Goal: Information Seeking & Learning: Learn about a topic

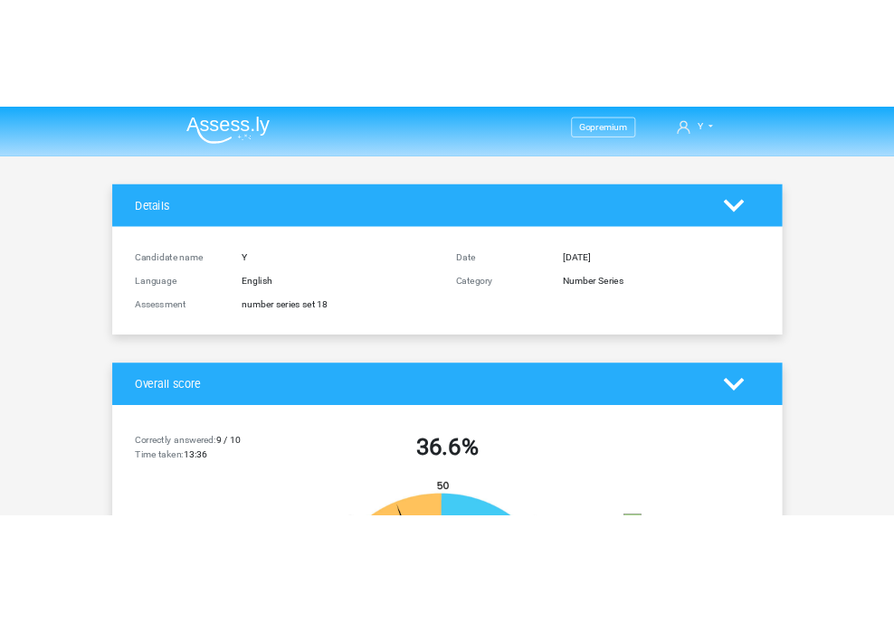
scroll to position [1538, 0]
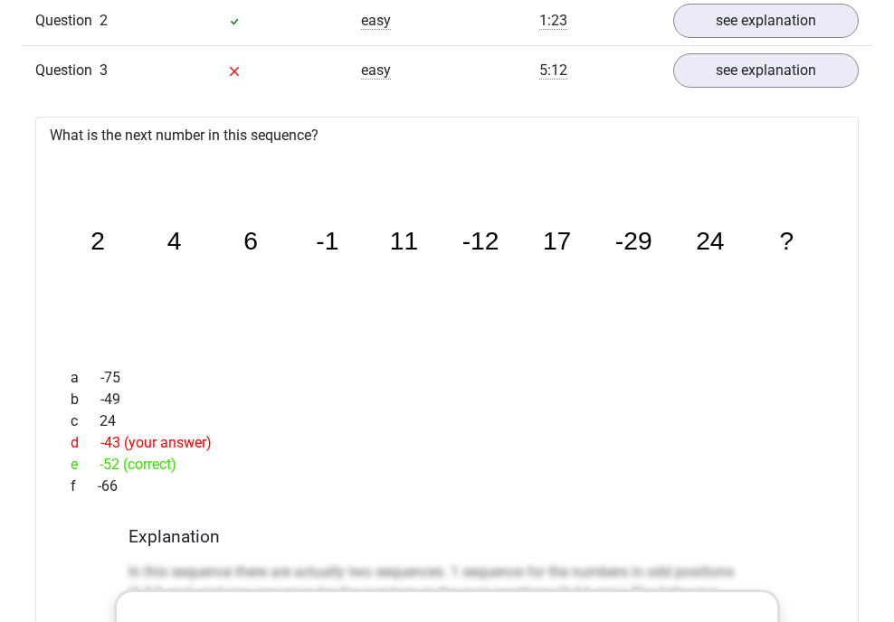
click at [534, 367] on div "a -75" at bounding box center [447, 378] width 780 height 22
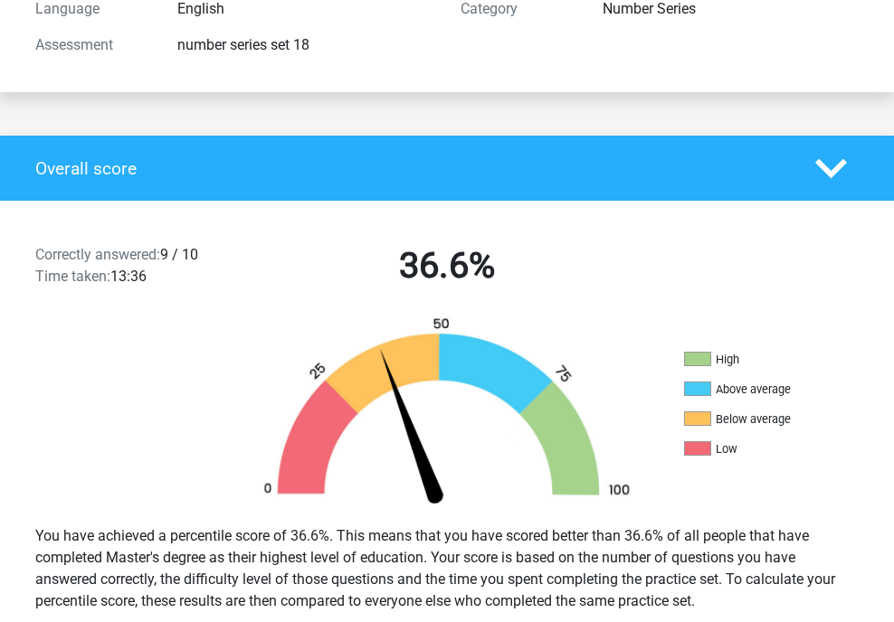
scroll to position [0, 0]
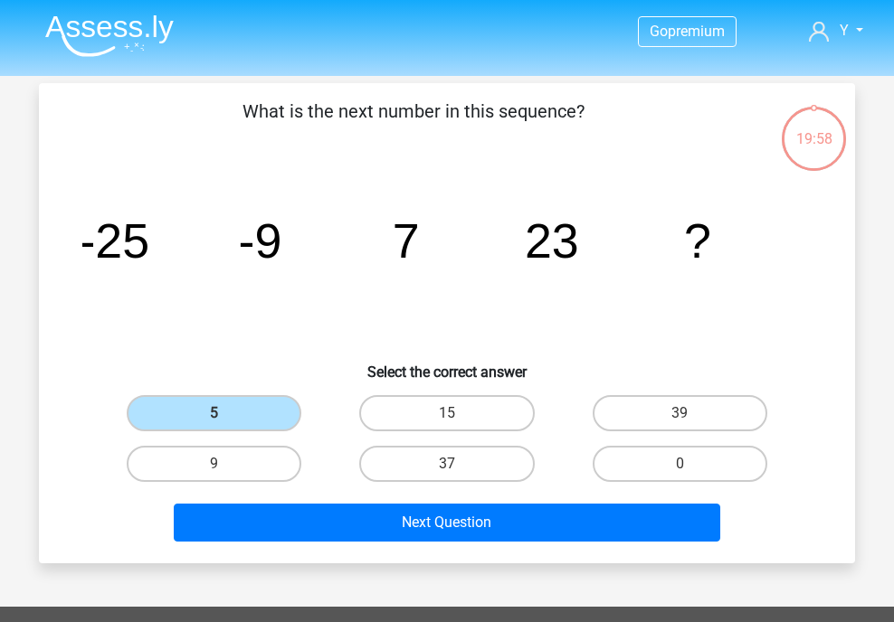
click at [94, 38] on img at bounding box center [109, 35] width 128 height 43
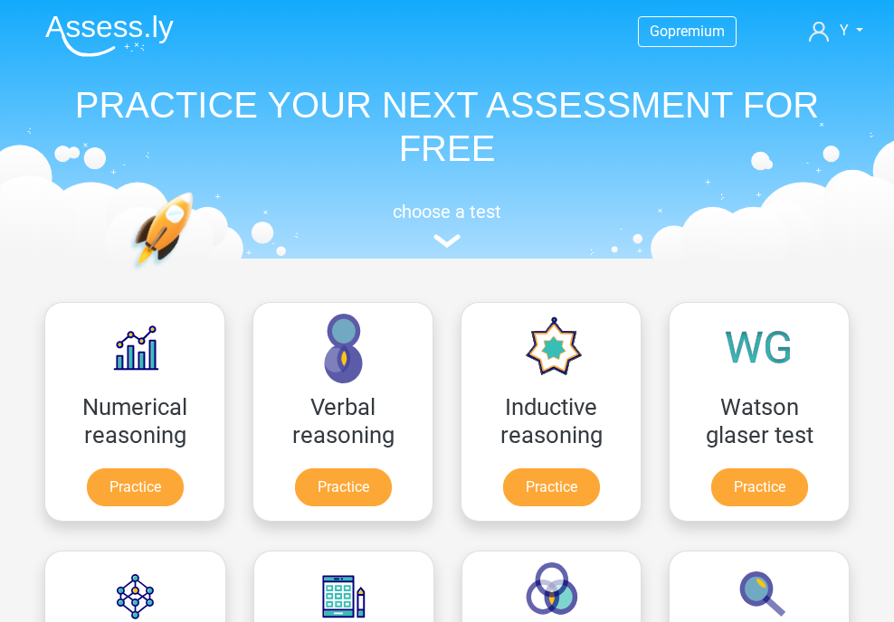
scroll to position [995, 0]
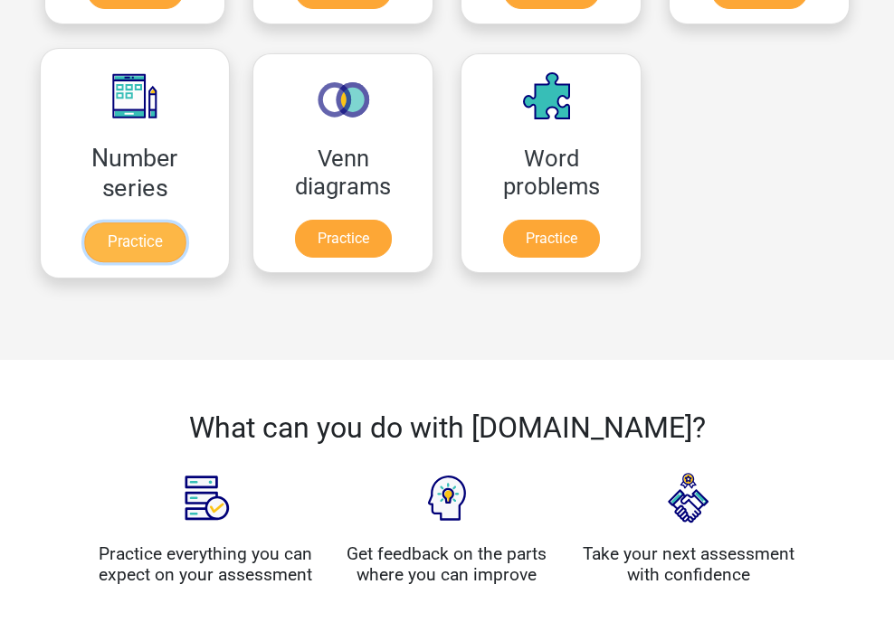
click at [99, 255] on link "Practice" at bounding box center [134, 243] width 101 height 40
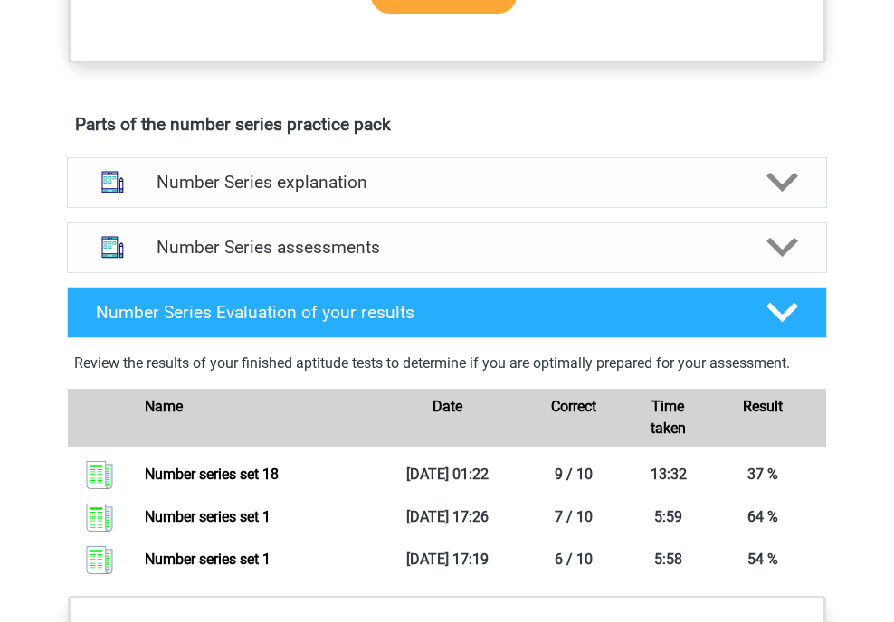
scroll to position [904, 0]
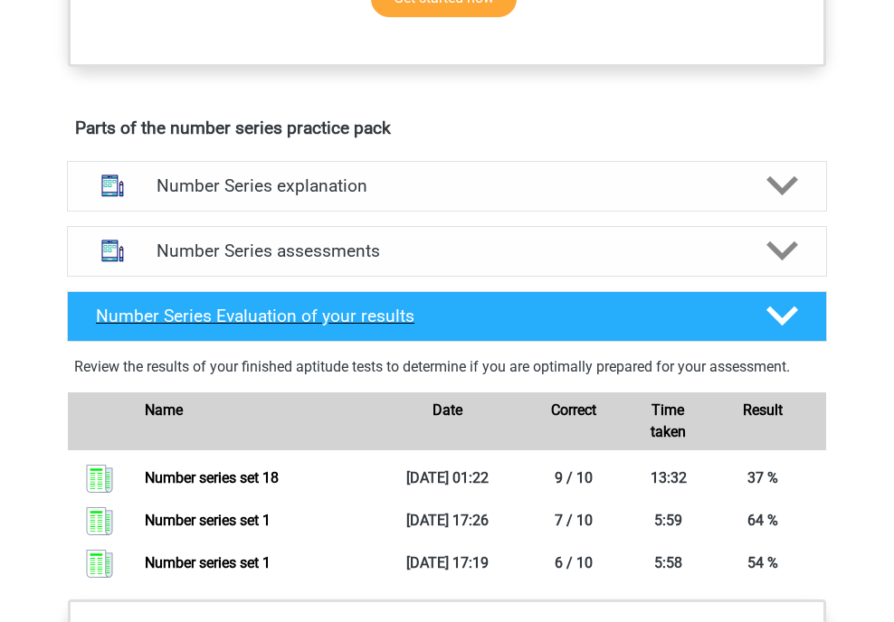
click at [778, 308] on icon at bounding box center [782, 316] width 32 height 32
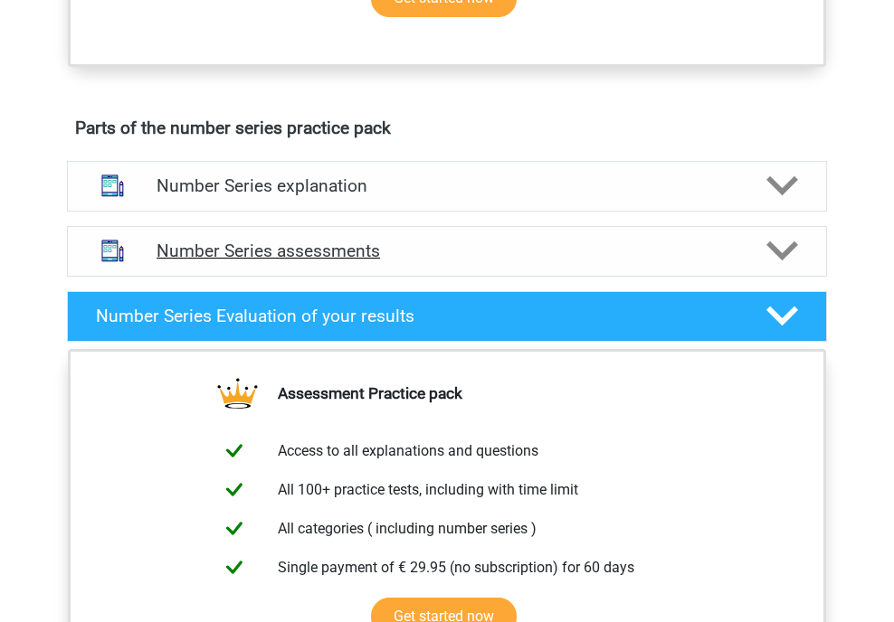
click at [794, 244] on polygon at bounding box center [782, 252] width 32 height 20
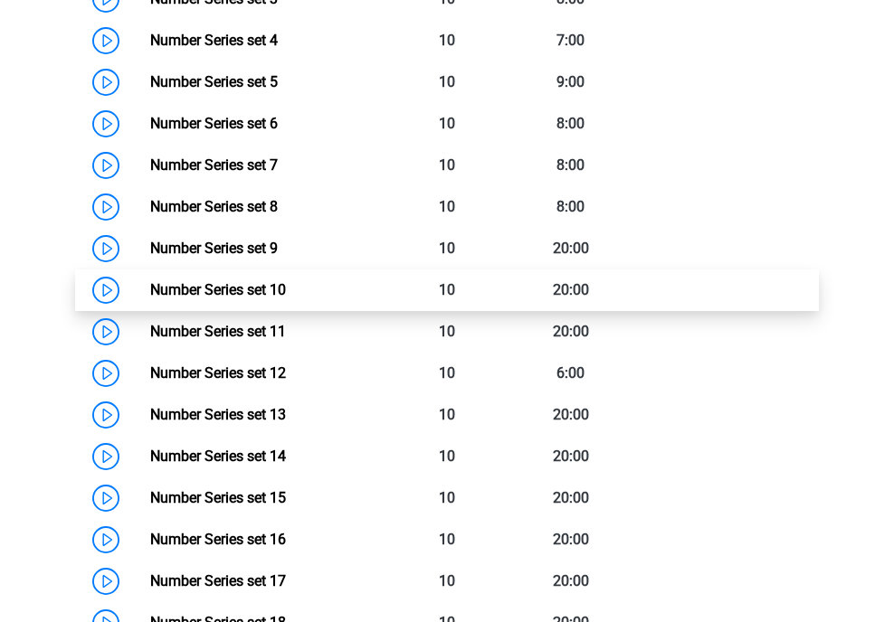
scroll to position [1719, 0]
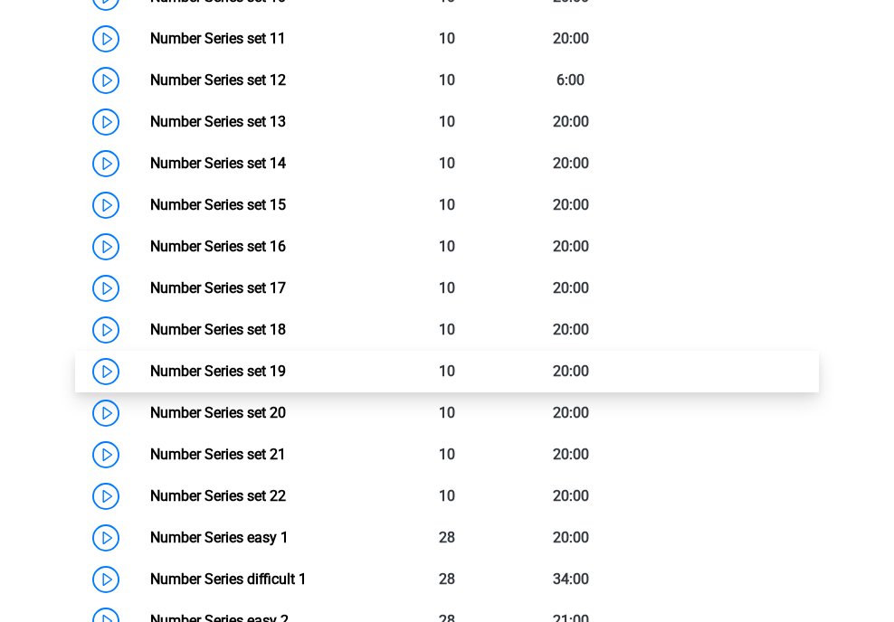
click at [150, 372] on link "Number Series set 19" at bounding box center [218, 371] width 136 height 17
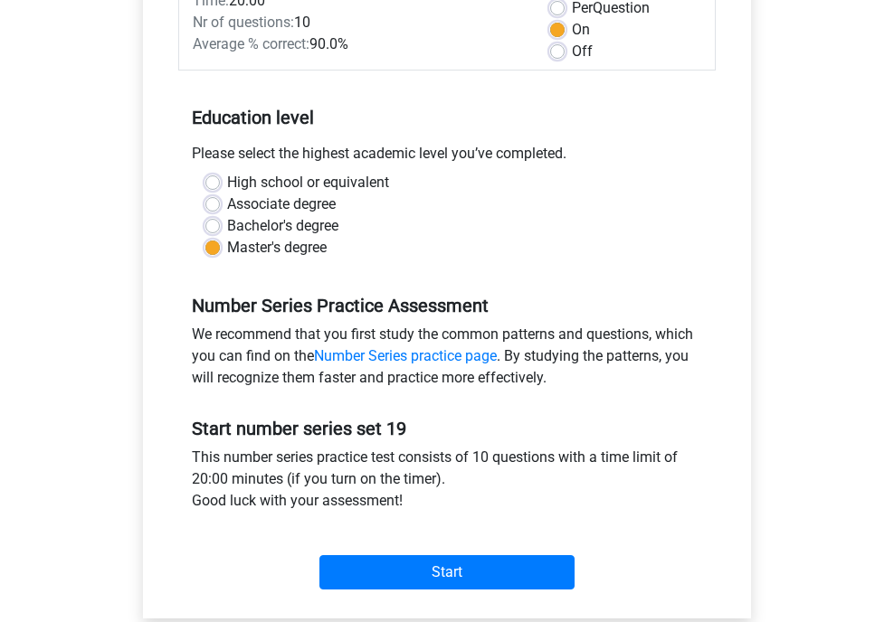
scroll to position [362, 0]
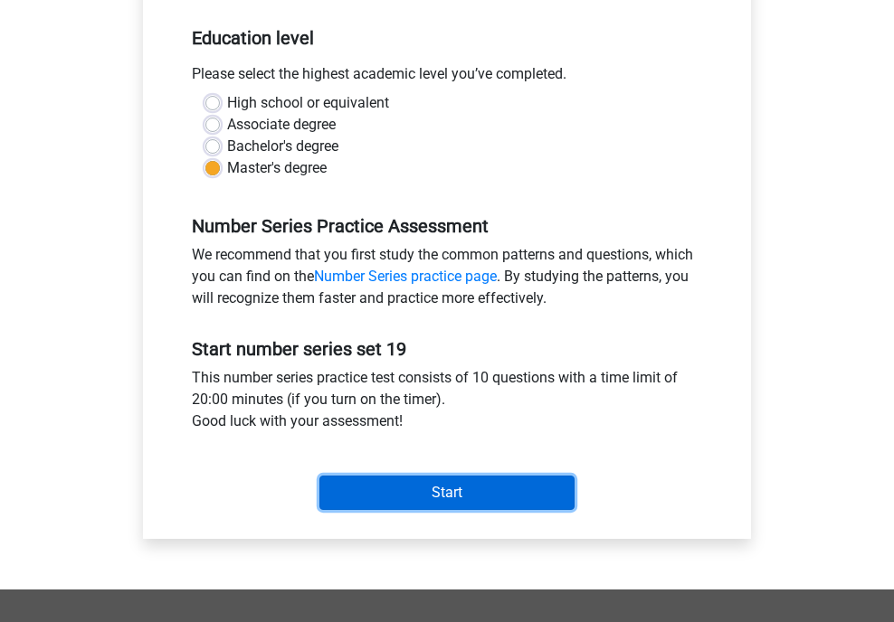
click at [373, 476] on input "Start" at bounding box center [446, 493] width 255 height 34
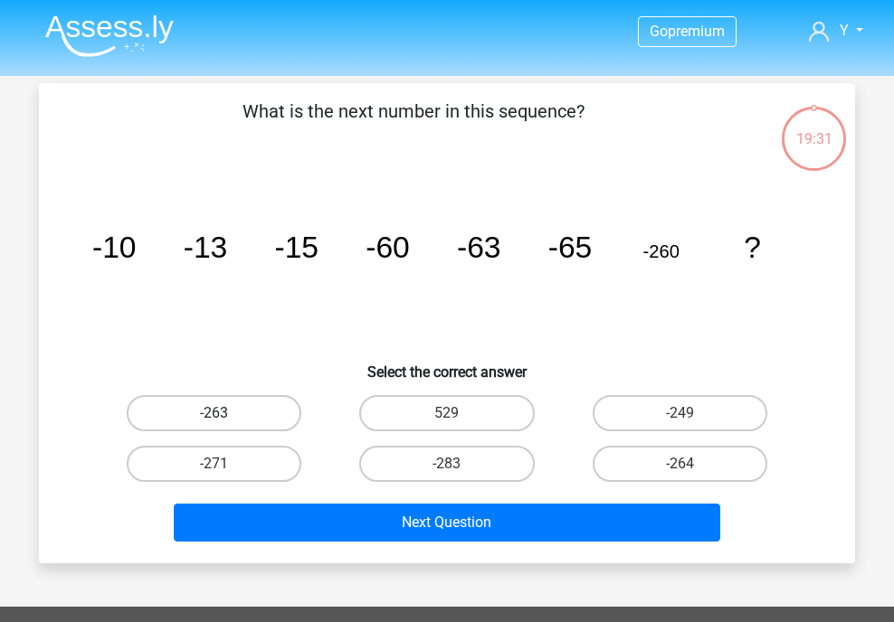
click at [229, 414] on label "-263" at bounding box center [214, 413] width 175 height 36
click at [226, 414] on input "-263" at bounding box center [220, 419] width 12 height 12
radio input "true"
click at [304, 494] on div "Next Question" at bounding box center [447, 519] width 758 height 60
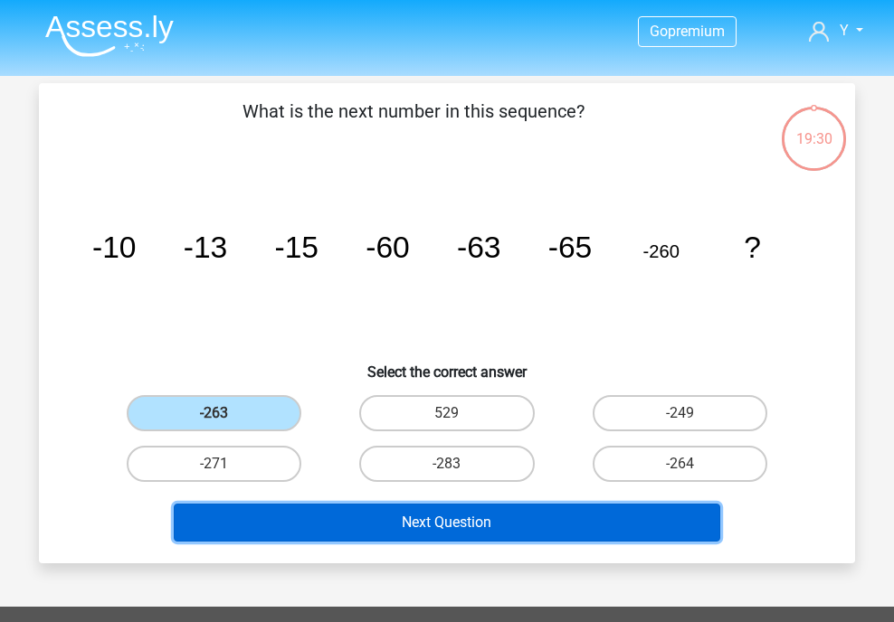
click at [322, 528] on button "Next Question" at bounding box center [447, 523] width 547 height 38
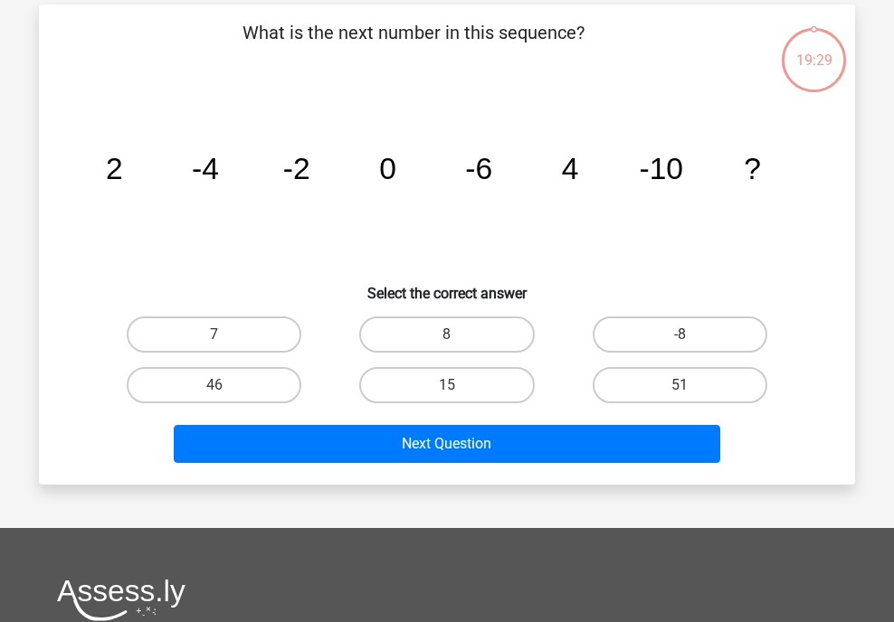
scroll to position [83, 0]
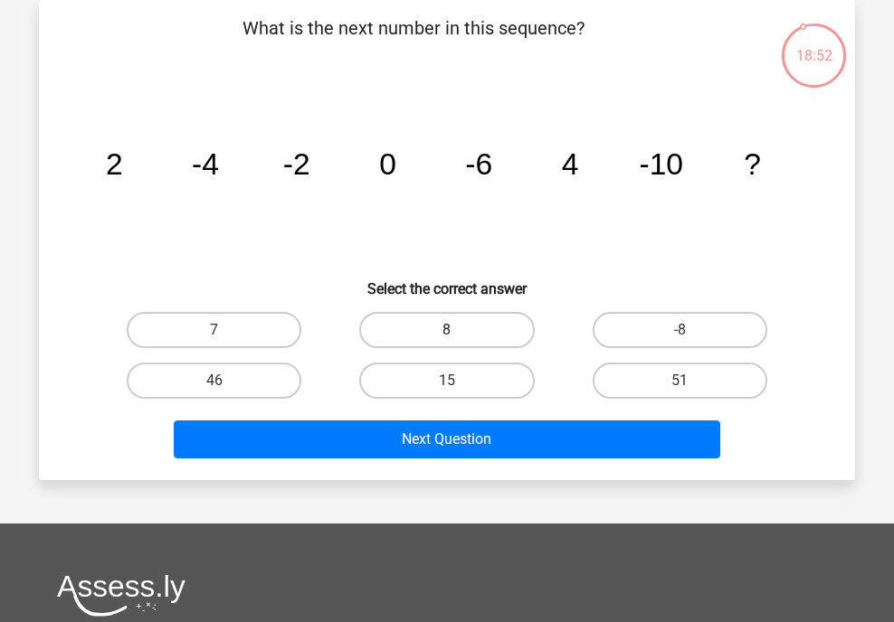
click at [471, 332] on label "8" at bounding box center [446, 330] width 175 height 36
click at [459, 332] on input "8" at bounding box center [453, 336] width 12 height 12
radio input "true"
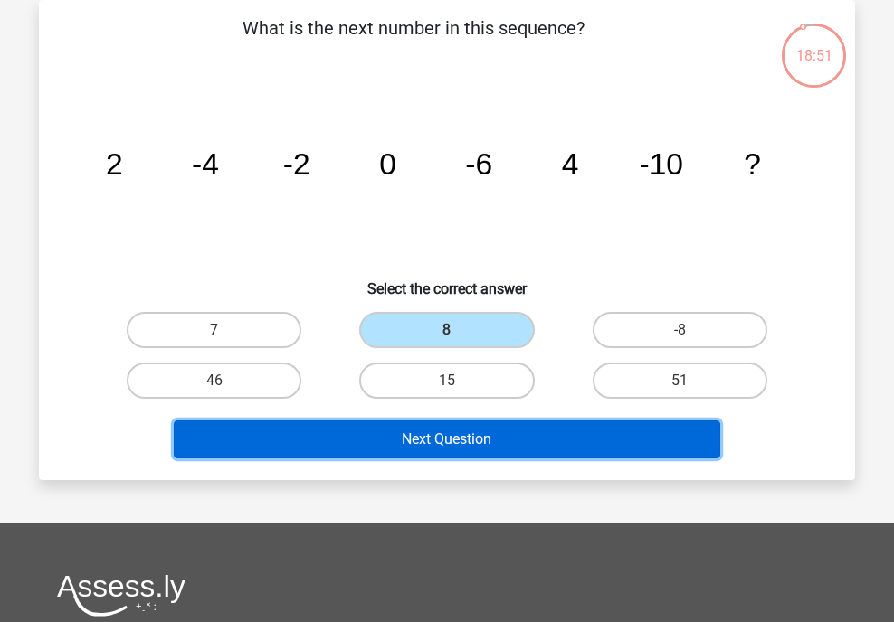
click at [452, 451] on button "Next Question" at bounding box center [447, 440] width 547 height 38
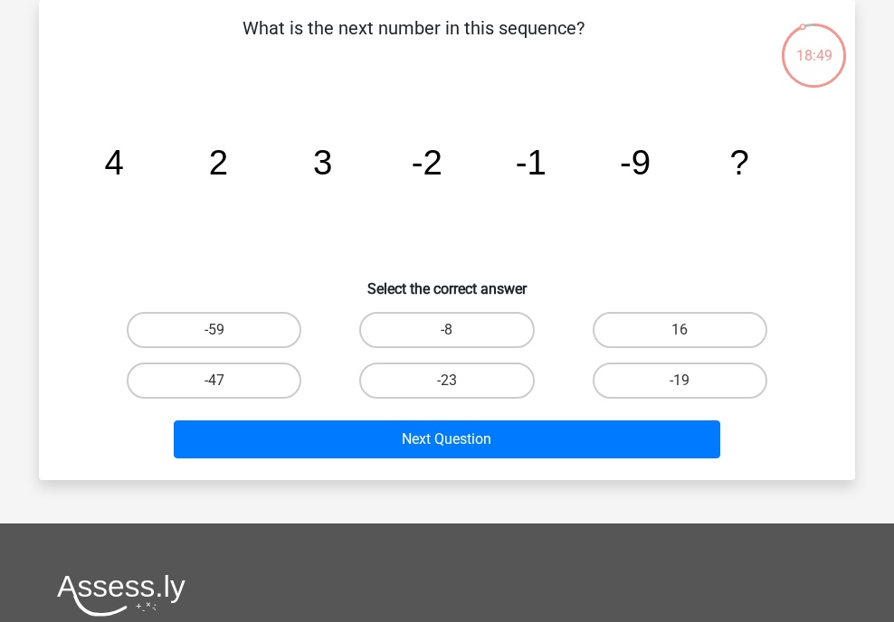
click at [628, 190] on icon "image/svg+xml 4 2 3 -2 -1 -9 ?" at bounding box center [446, 174] width 729 height 183
click at [465, 327] on label "-8" at bounding box center [446, 330] width 175 height 36
click at [459, 330] on input "-8" at bounding box center [453, 336] width 12 height 12
radio input "true"
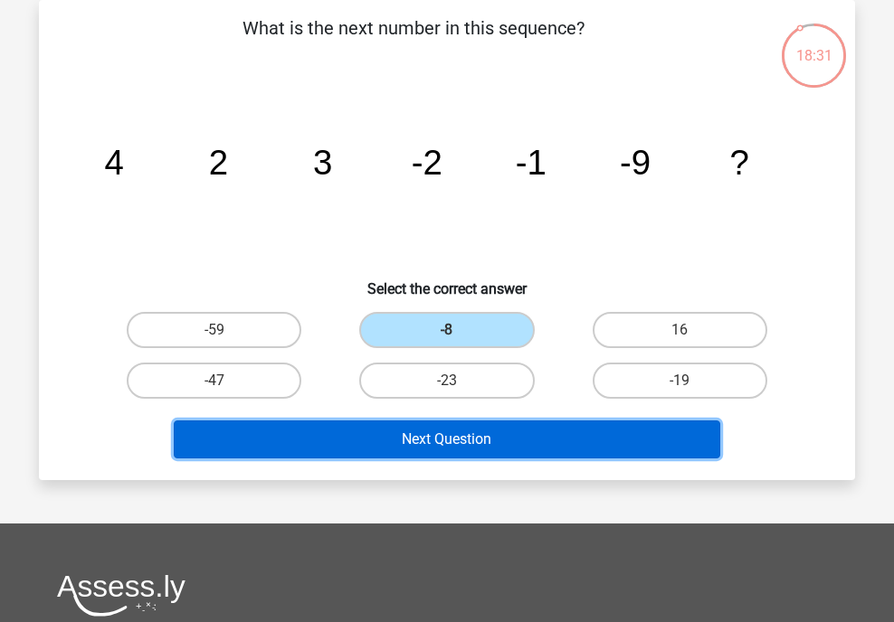
click at [485, 430] on button "Next Question" at bounding box center [447, 440] width 547 height 38
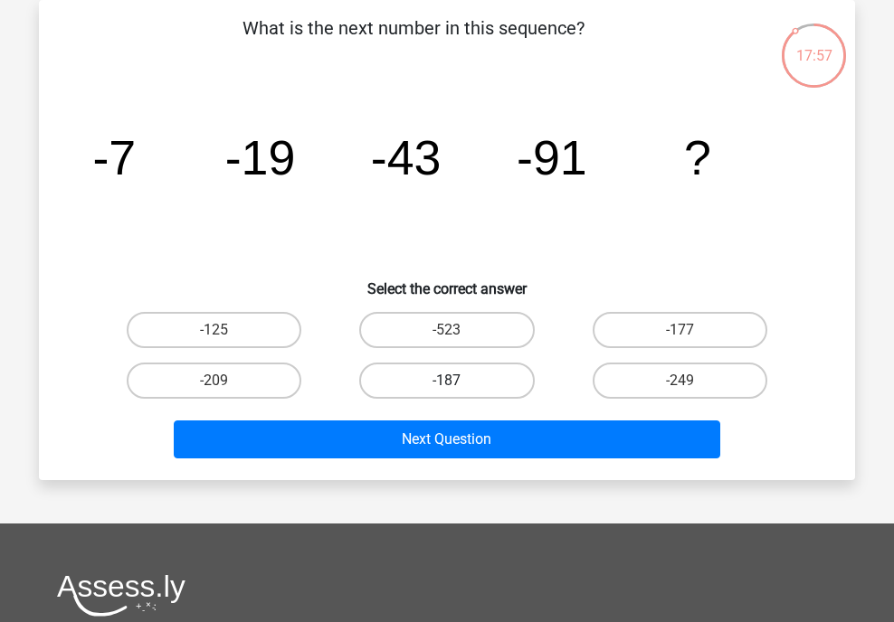
click at [467, 383] on label "-187" at bounding box center [446, 381] width 175 height 36
click at [459, 383] on input "-187" at bounding box center [453, 387] width 12 height 12
radio input "true"
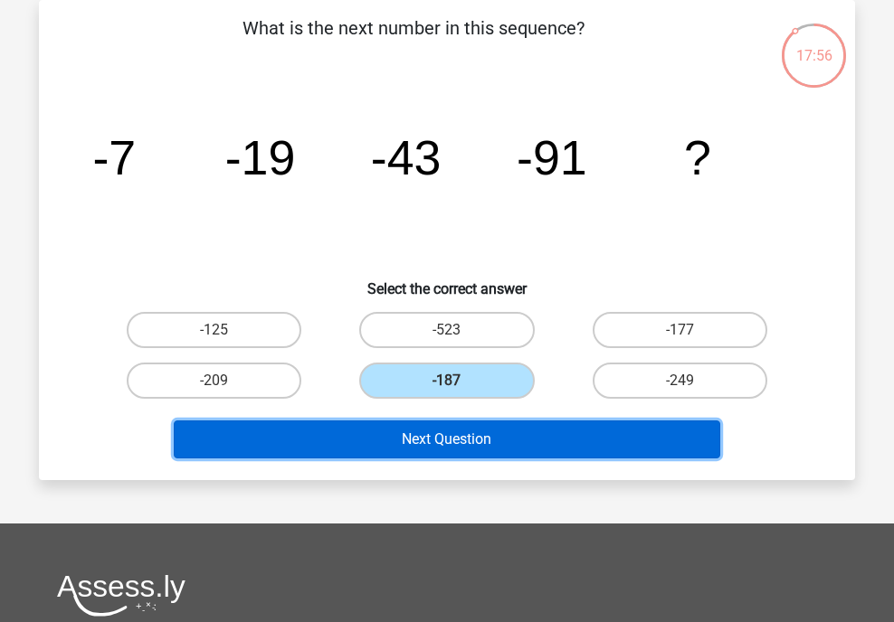
click at [469, 436] on button "Next Question" at bounding box center [447, 440] width 547 height 38
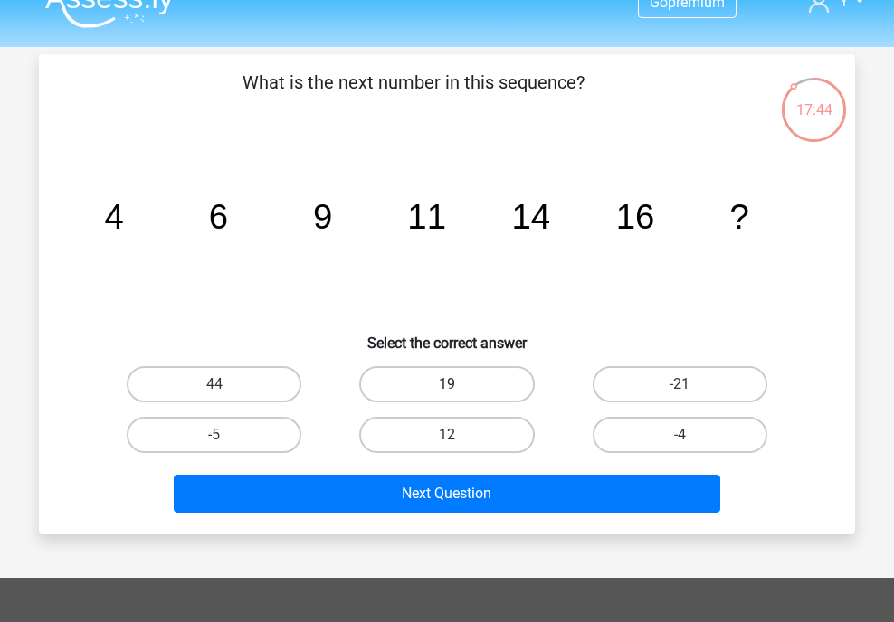
scroll to position [0, 0]
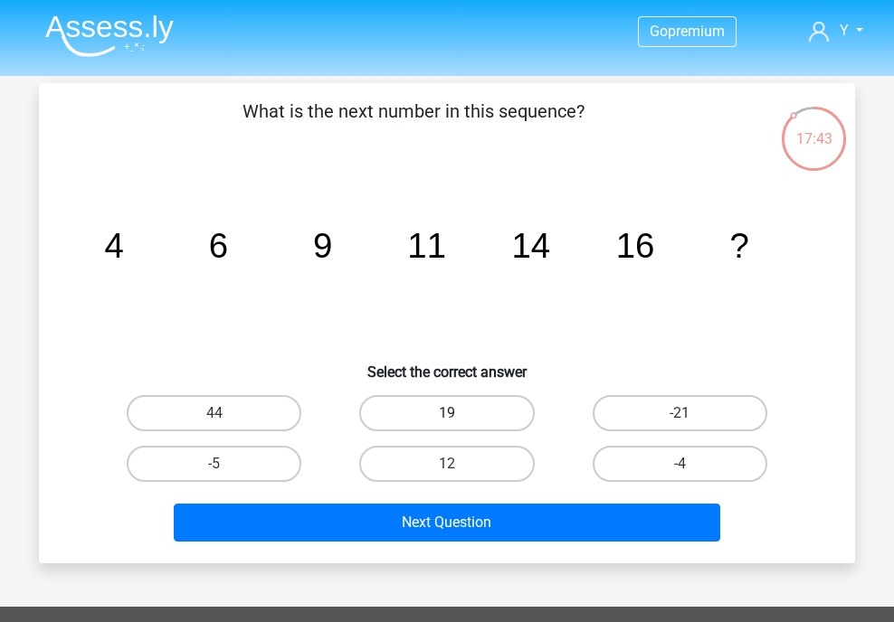
click at [450, 407] on label "19" at bounding box center [446, 413] width 175 height 36
click at [450, 413] on input "19" at bounding box center [453, 419] width 12 height 12
radio input "true"
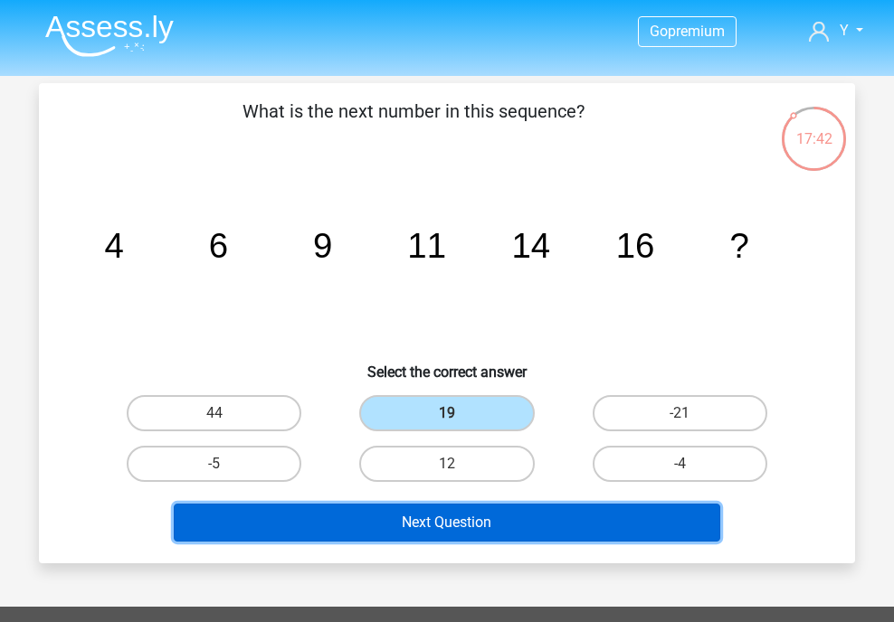
click at [459, 509] on button "Next Question" at bounding box center [447, 523] width 547 height 38
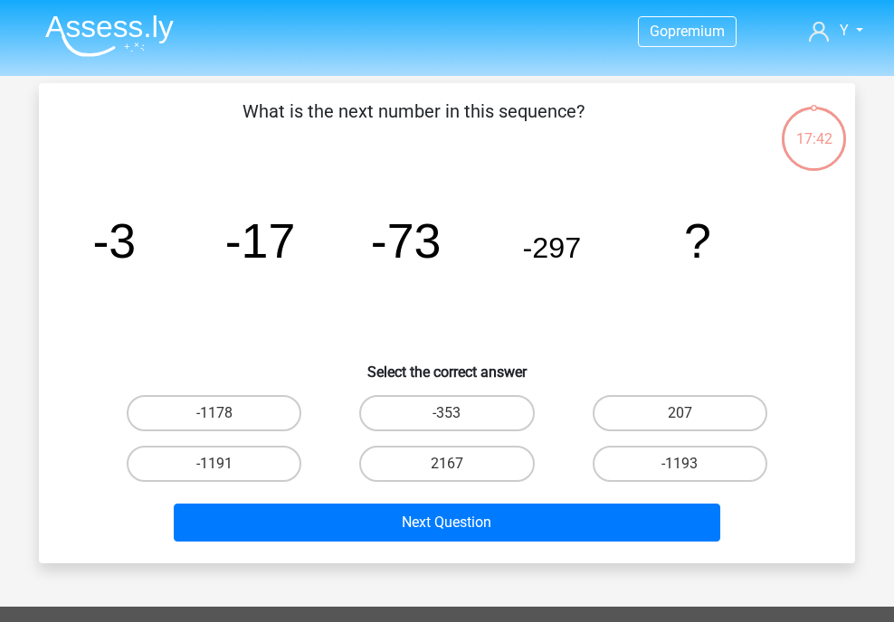
scroll to position [83, 0]
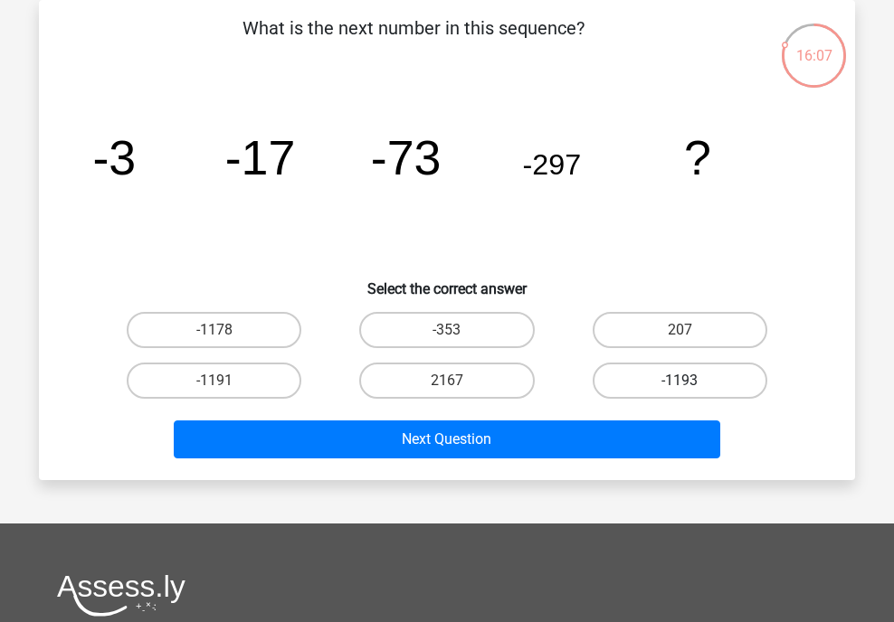
click at [629, 383] on label "-1193" at bounding box center [679, 381] width 175 height 36
click at [679, 383] on input "-1193" at bounding box center [685, 387] width 12 height 12
radio input "true"
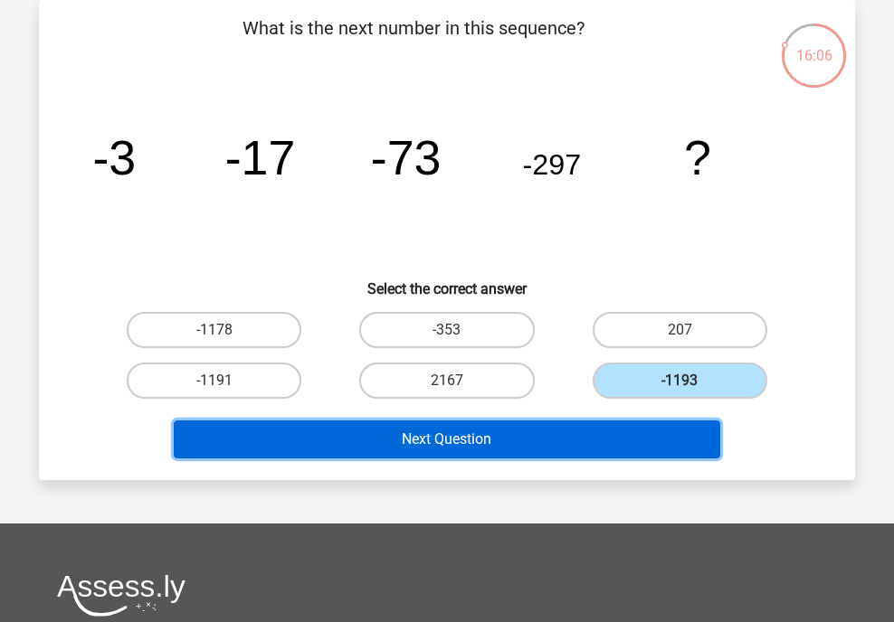
click at [626, 442] on button "Next Question" at bounding box center [447, 440] width 547 height 38
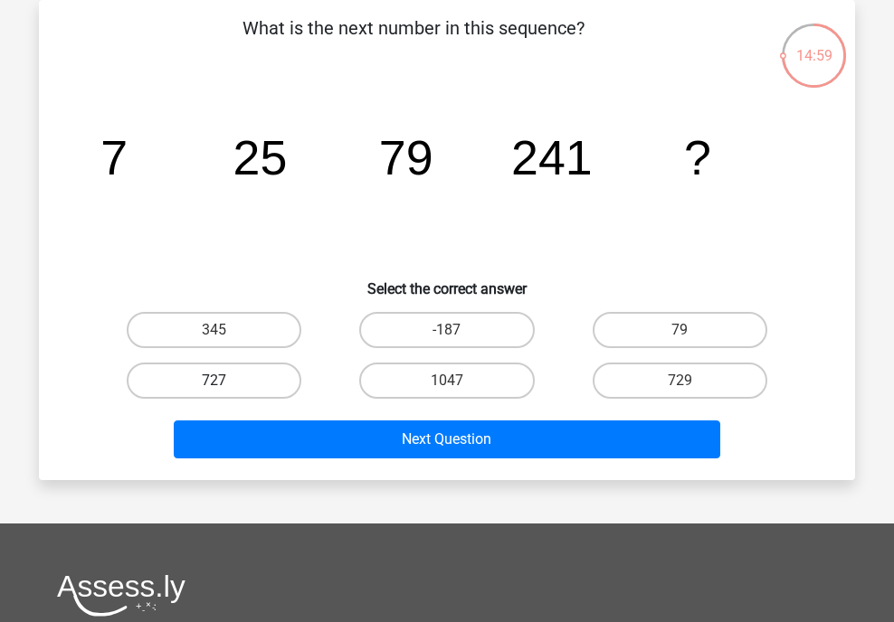
click at [242, 393] on label "727" at bounding box center [214, 381] width 175 height 36
click at [226, 393] on input "727" at bounding box center [220, 387] width 12 height 12
radio input "true"
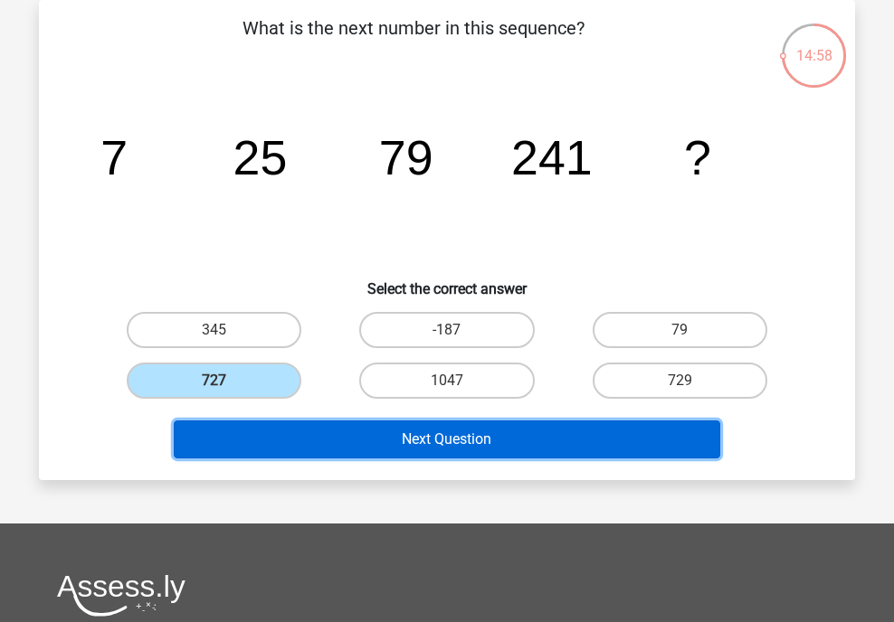
click at [275, 430] on button "Next Question" at bounding box center [447, 440] width 547 height 38
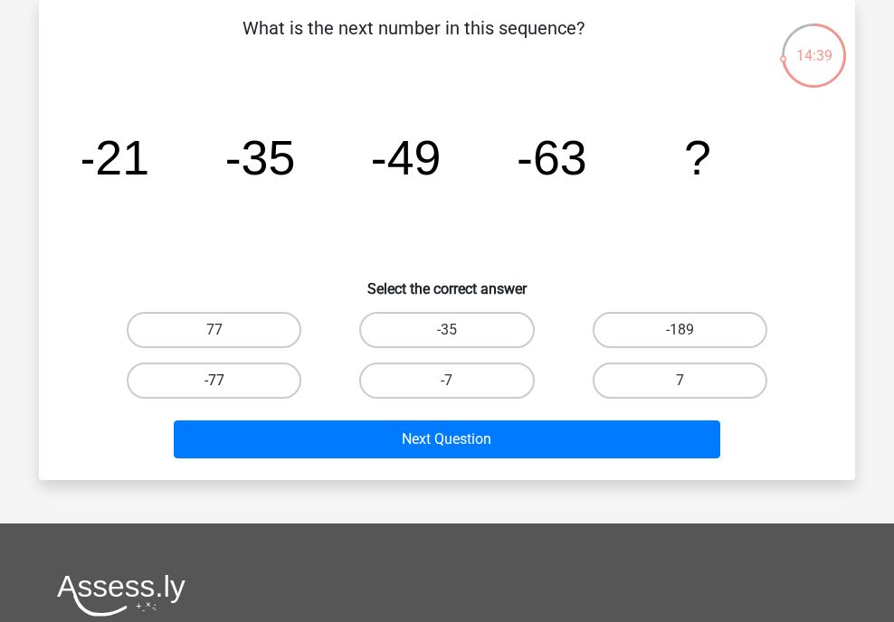
click at [256, 370] on label "-77" at bounding box center [214, 381] width 175 height 36
click at [226, 381] on input "-77" at bounding box center [220, 387] width 12 height 12
radio input "true"
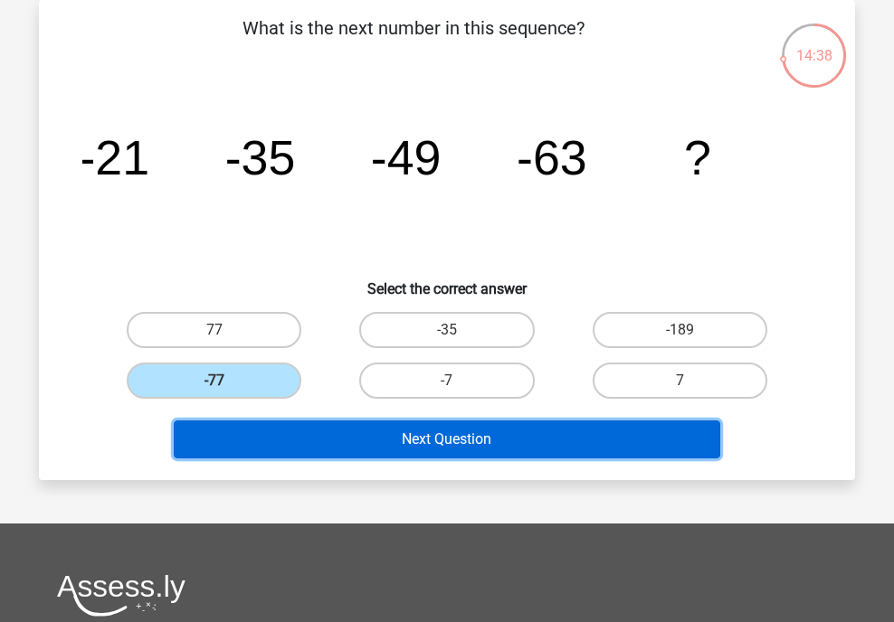
click at [344, 456] on button "Next Question" at bounding box center [447, 440] width 547 height 38
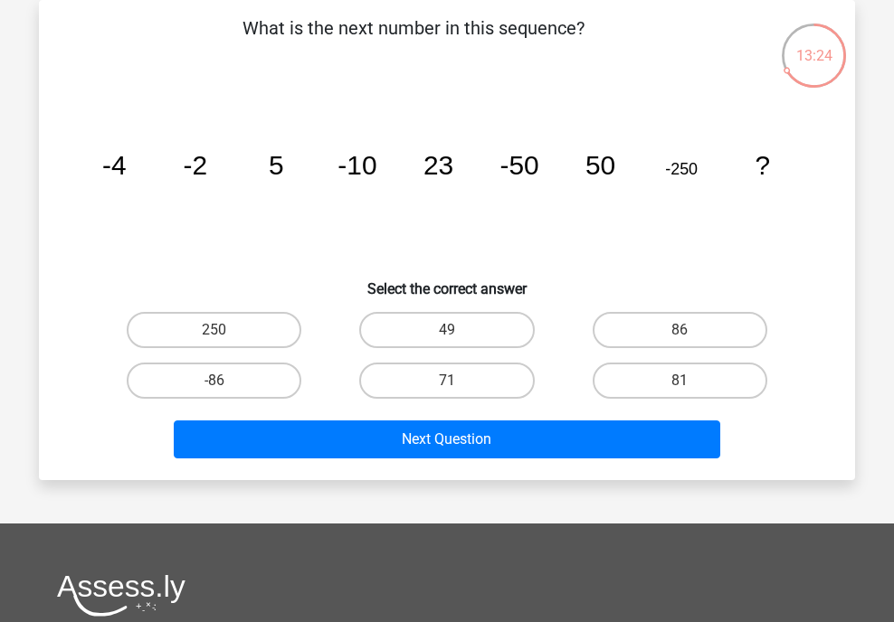
drag, startPoint x: 561, startPoint y: 199, endPoint x: 535, endPoint y: 200, distance: 26.2
click at [561, 199] on icon "image/svg+xml -4 -2 5 -10 23 -50 50 -250 ?" at bounding box center [446, 174] width 729 height 183
drag, startPoint x: 194, startPoint y: 174, endPoint x: 236, endPoint y: 169, distance: 41.9
click at [234, 170] on icon "image/svg+xml -4 -2 5 -10 23 -50 50 -250 ?" at bounding box center [446, 174] width 729 height 183
click at [355, 166] on tspan "-10" at bounding box center [356, 165] width 39 height 30
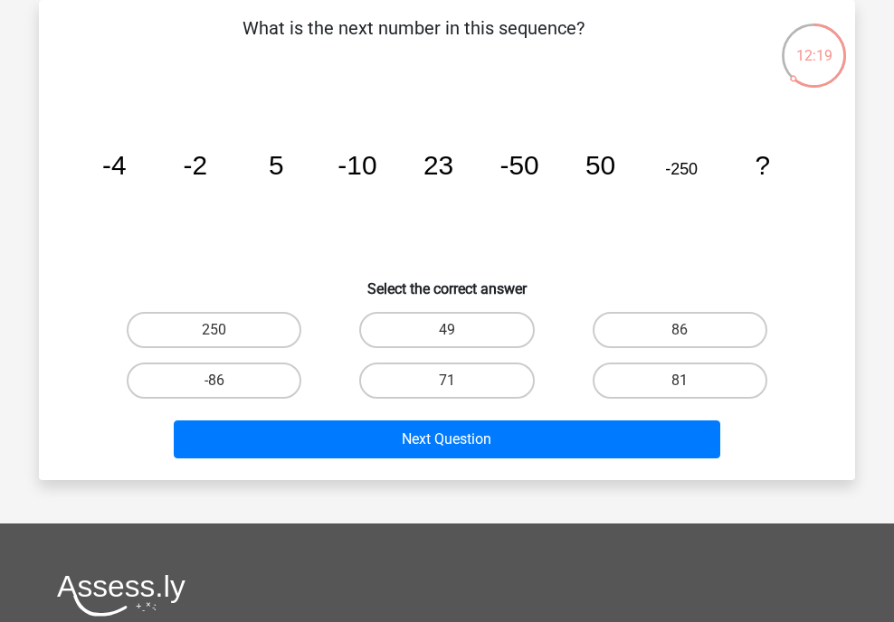
click at [522, 162] on tspan "-50" at bounding box center [518, 165] width 39 height 30
click at [597, 169] on tspan "50" at bounding box center [600, 165] width 30 height 30
click at [655, 317] on label "86" at bounding box center [679, 330] width 175 height 36
click at [679, 330] on input "86" at bounding box center [685, 336] width 12 height 12
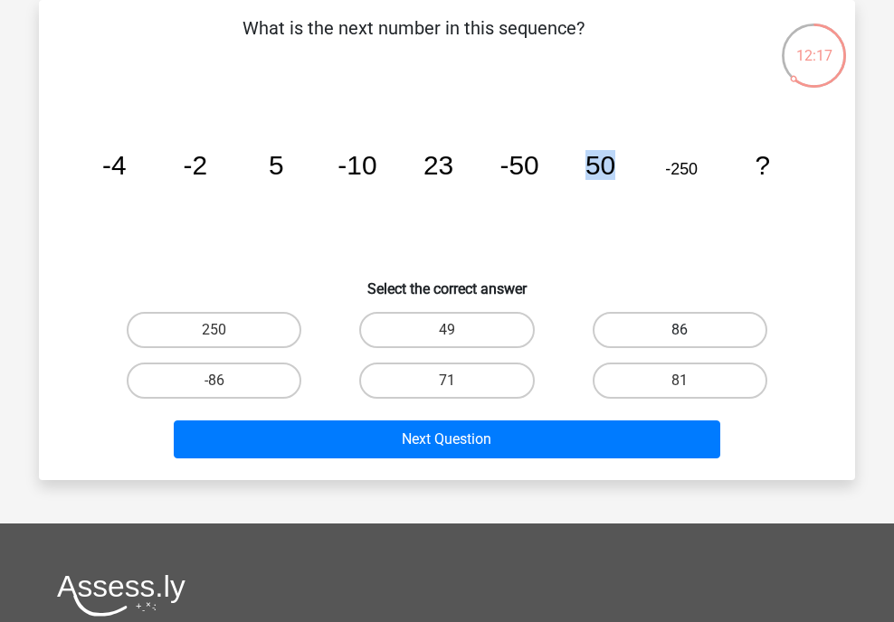
radio input "true"
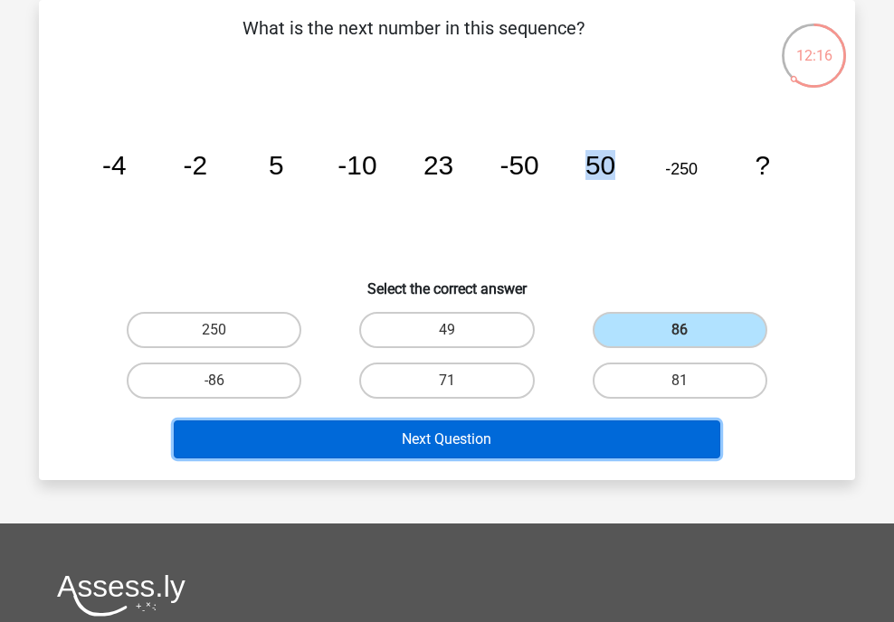
click at [481, 453] on button "Next Question" at bounding box center [447, 440] width 547 height 38
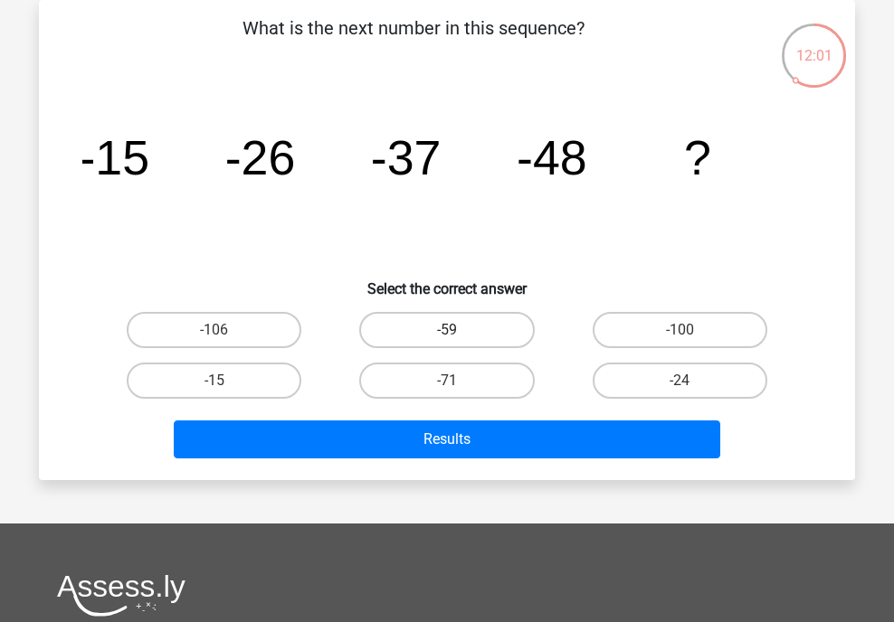
click at [412, 328] on label "-59" at bounding box center [446, 330] width 175 height 36
click at [447, 330] on input "-59" at bounding box center [453, 336] width 12 height 12
radio input "true"
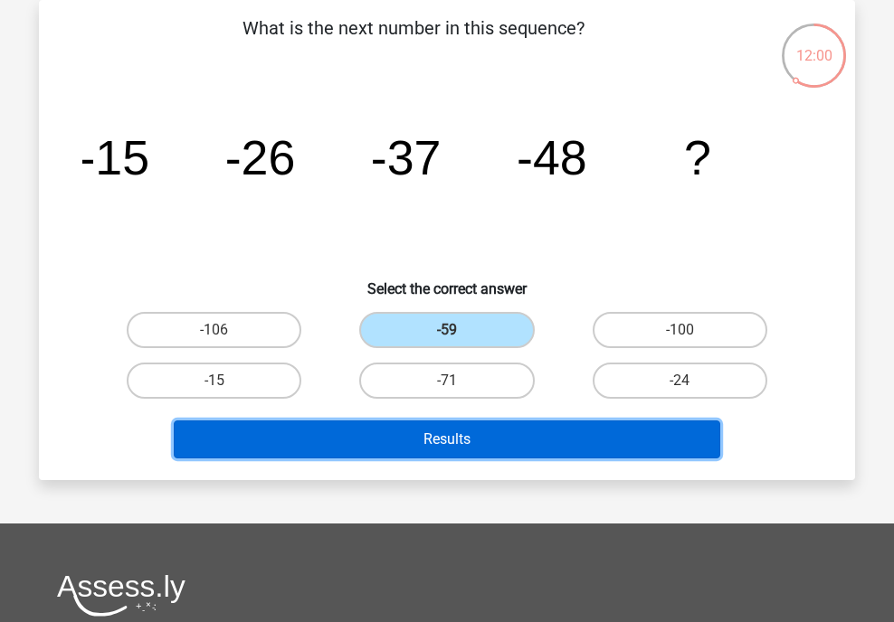
click at [433, 439] on button "Results" at bounding box center [447, 440] width 547 height 38
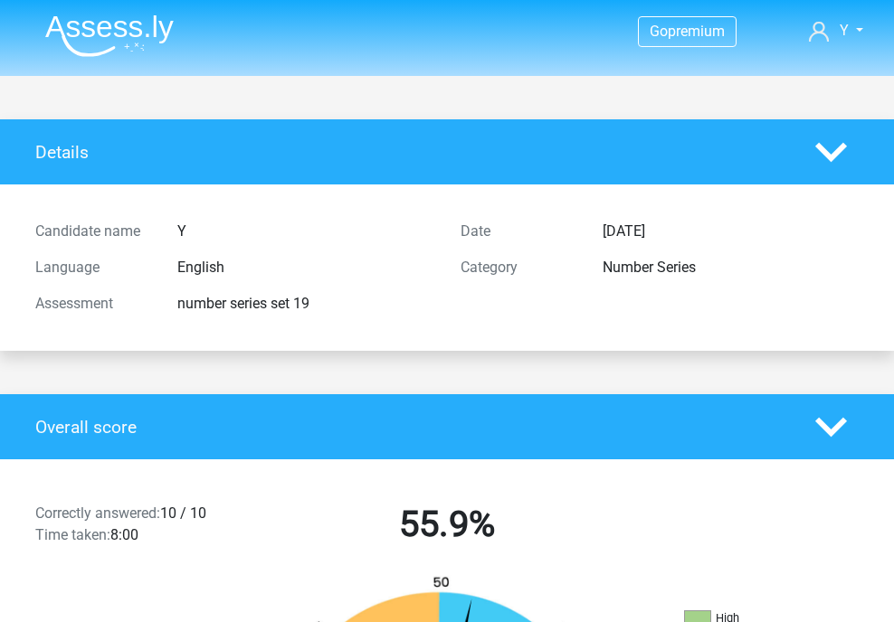
click at [94, 152] on h4 "Details" at bounding box center [411, 152] width 753 height 21
click at [54, 24] on img at bounding box center [109, 35] width 128 height 43
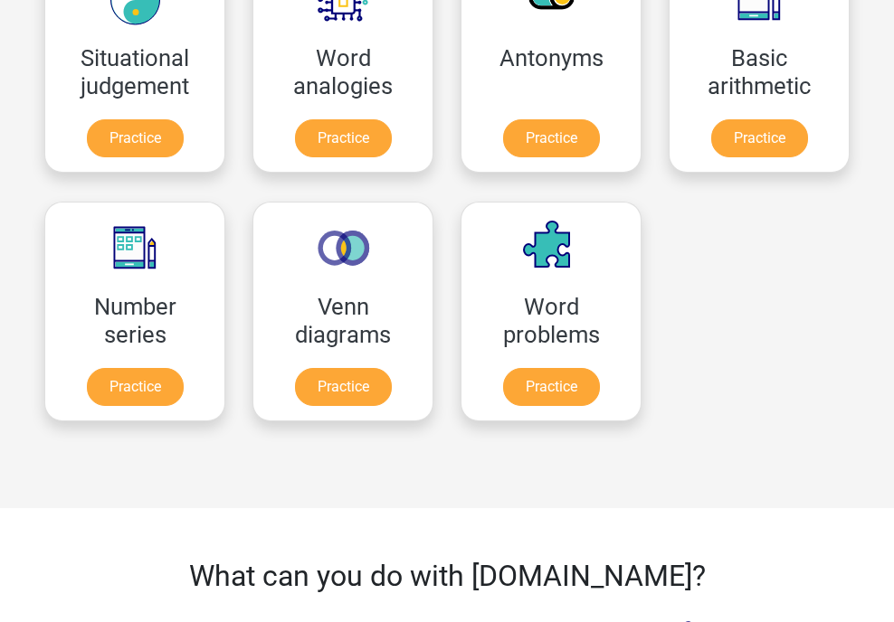
scroll to position [1085, 0]
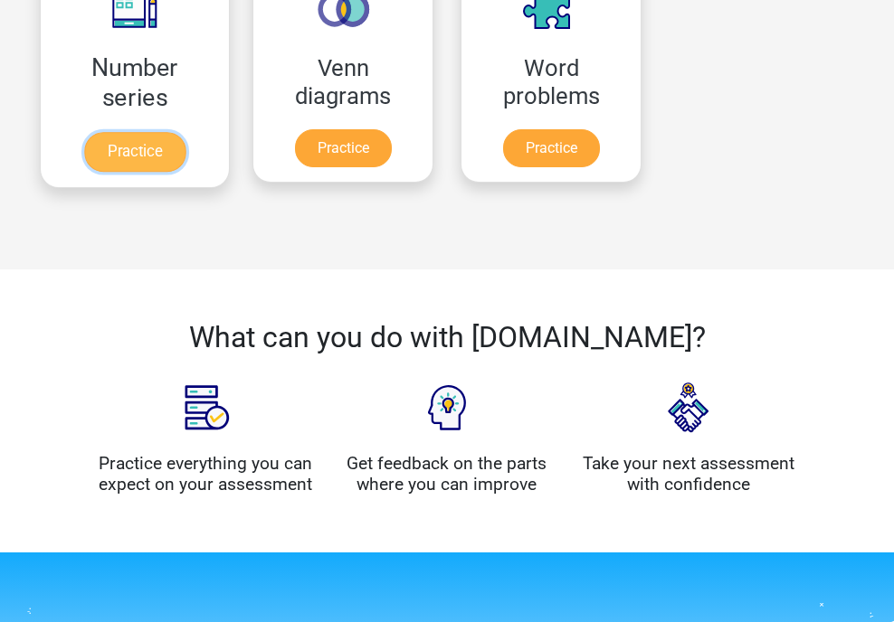
click at [136, 153] on link "Practice" at bounding box center [134, 152] width 101 height 40
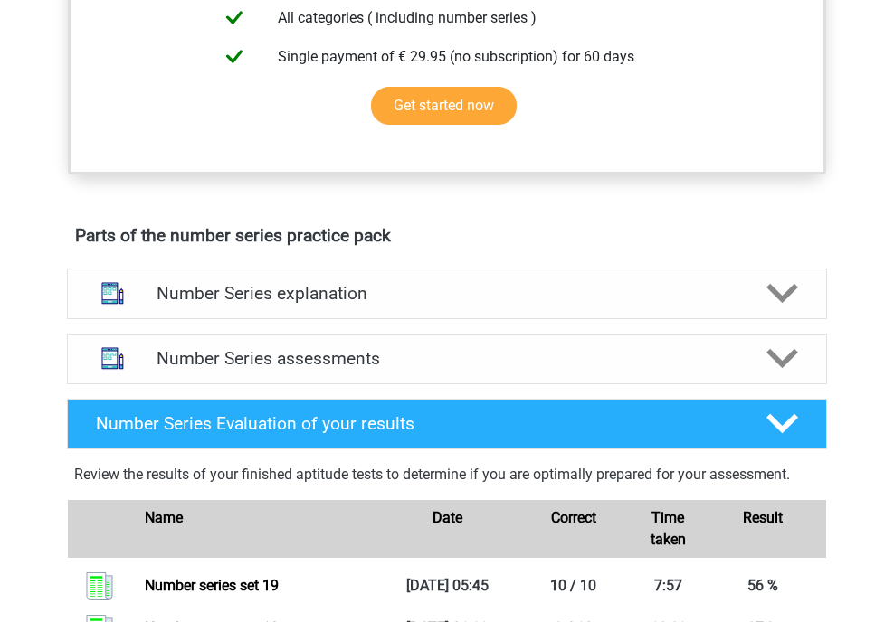
scroll to position [904, 0]
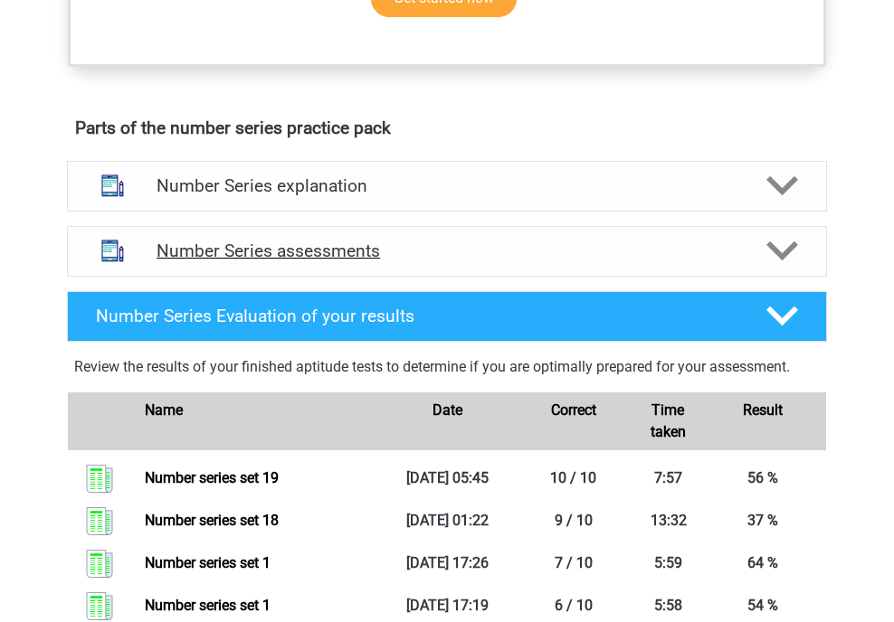
click at [758, 265] on div "Number Series assessments" at bounding box center [447, 251] width 760 height 51
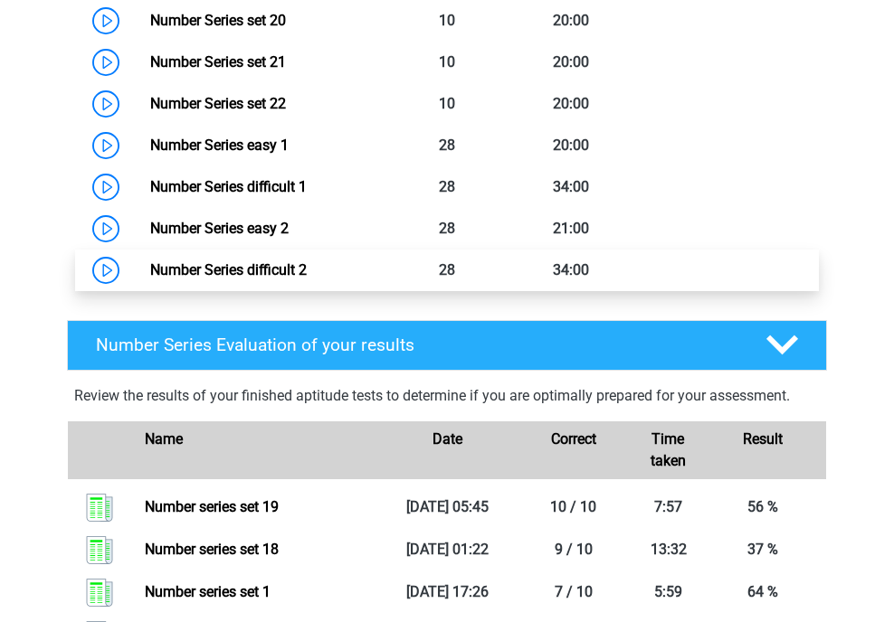
scroll to position [2080, 0]
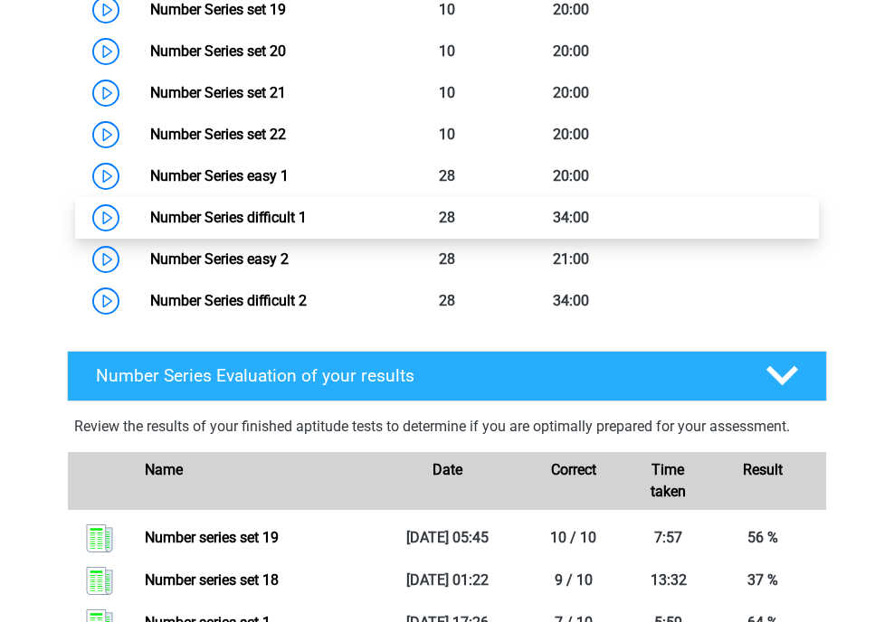
click at [150, 221] on link "Number Series difficult 1" at bounding box center [228, 217] width 156 height 17
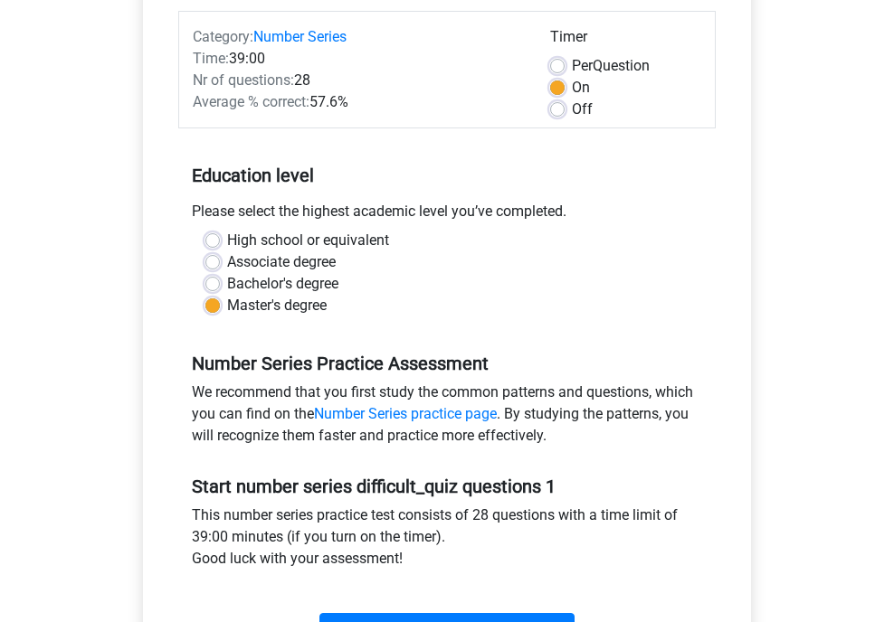
scroll to position [543, 0]
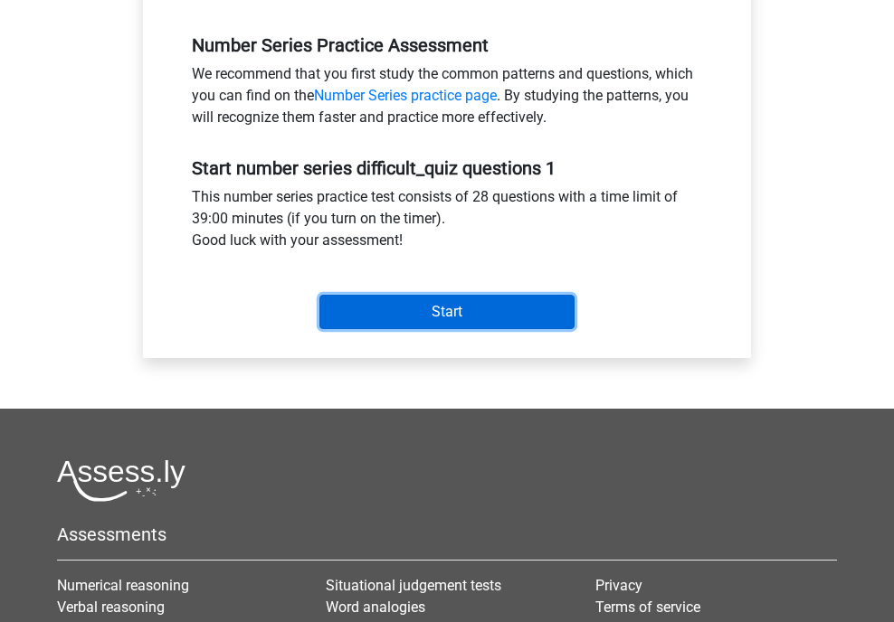
click at [533, 295] on input "Start" at bounding box center [446, 312] width 255 height 34
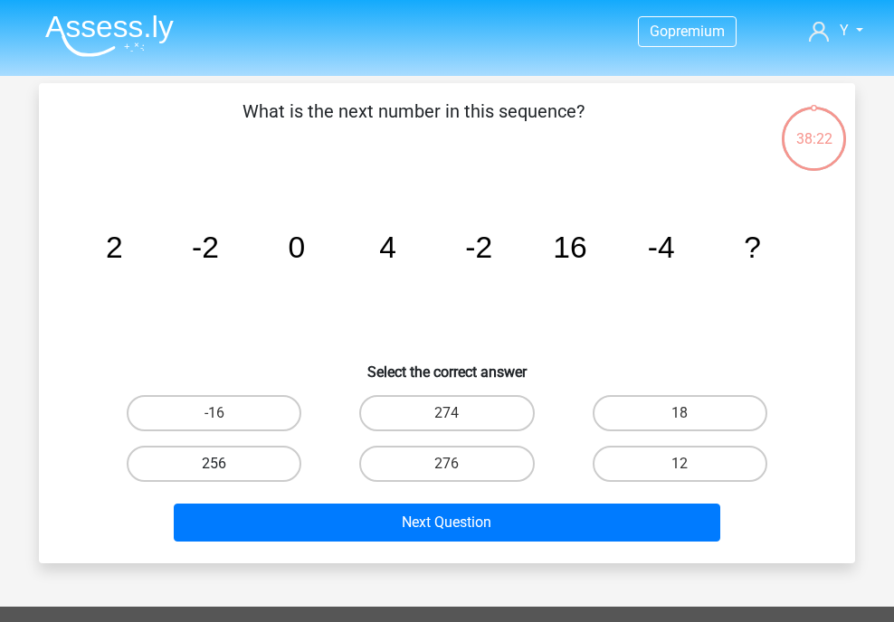
click at [240, 462] on label "256" at bounding box center [214, 464] width 175 height 36
click at [226, 464] on input "256" at bounding box center [220, 470] width 12 height 12
radio input "true"
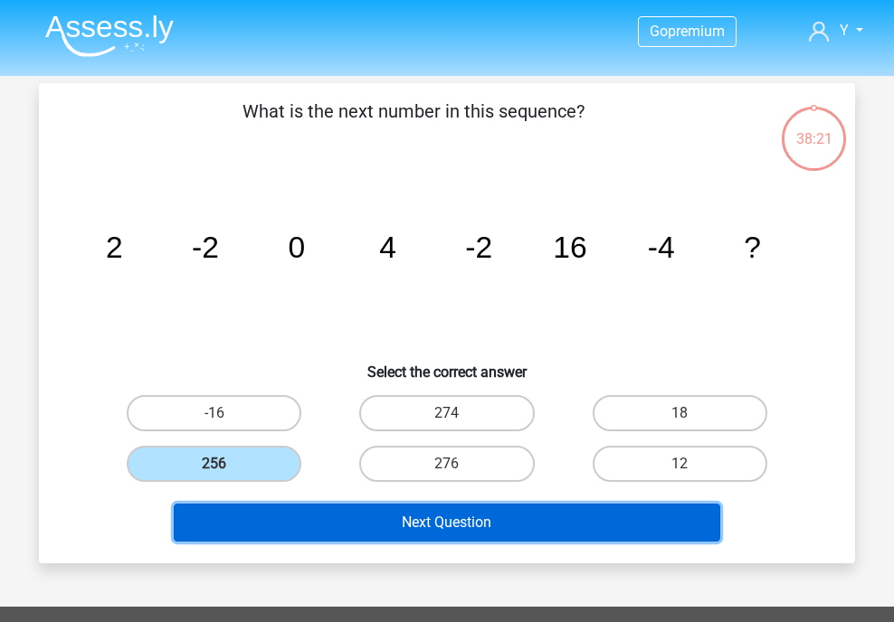
click at [363, 538] on button "Next Question" at bounding box center [447, 523] width 547 height 38
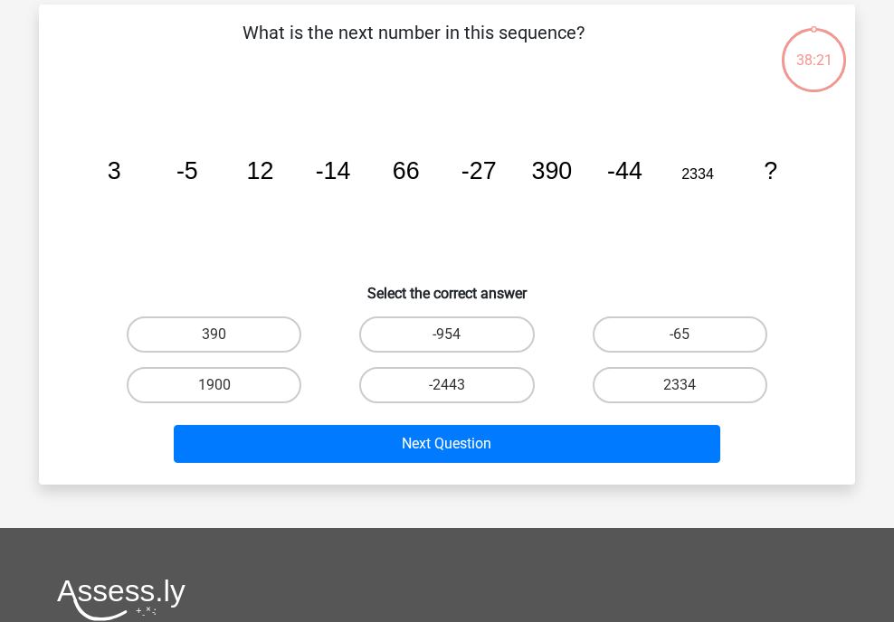
scroll to position [83, 0]
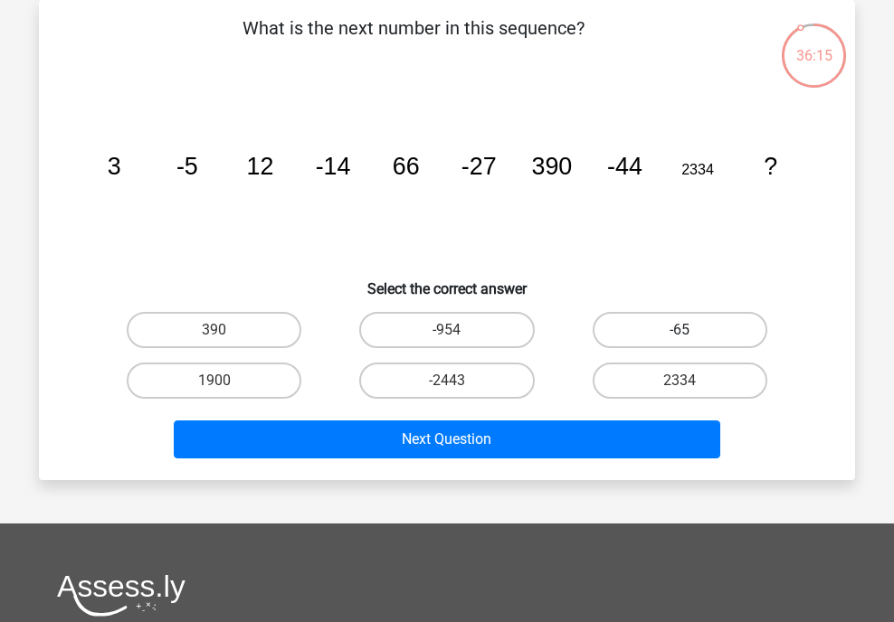
click at [642, 315] on label "-65" at bounding box center [679, 330] width 175 height 36
click at [679, 330] on input "-65" at bounding box center [685, 336] width 12 height 12
radio input "true"
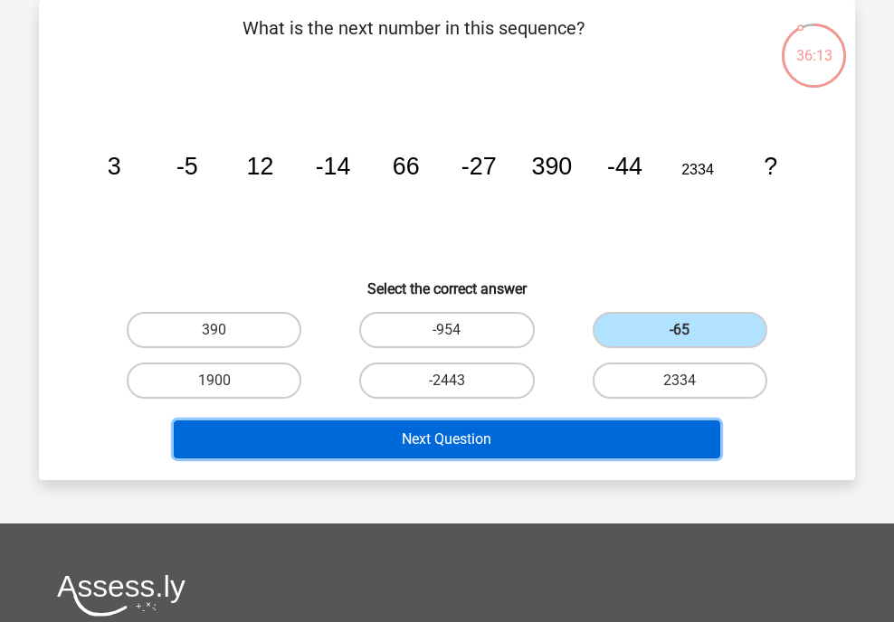
click at [601, 436] on button "Next Question" at bounding box center [447, 440] width 547 height 38
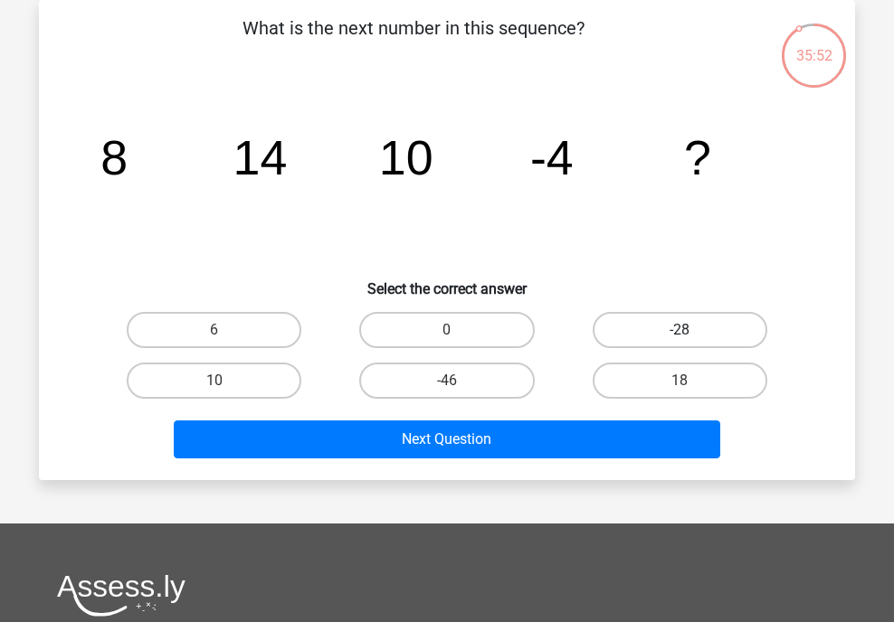
click at [693, 317] on label "-28" at bounding box center [679, 330] width 175 height 36
click at [691, 330] on input "-28" at bounding box center [685, 336] width 12 height 12
radio input "true"
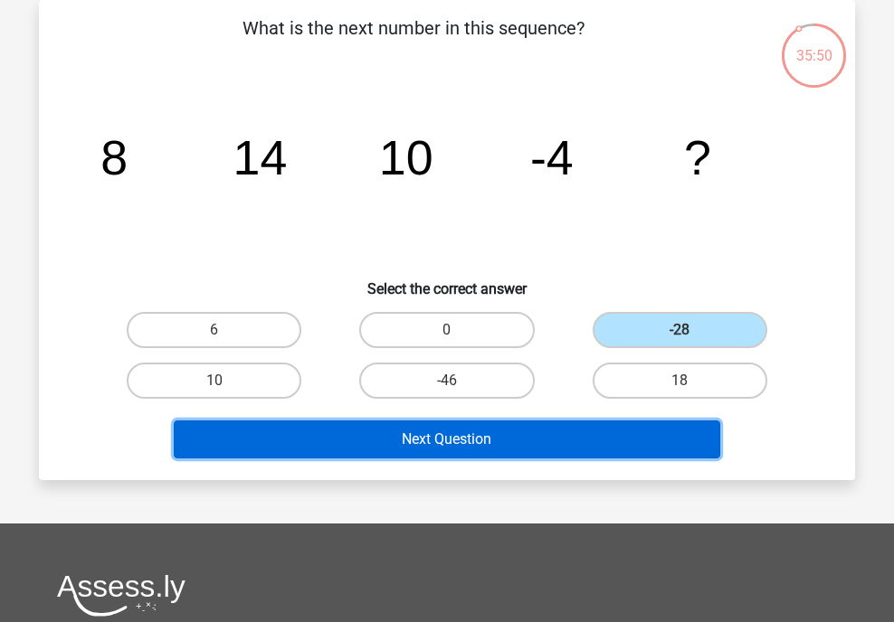
click at [555, 449] on button "Next Question" at bounding box center [447, 440] width 547 height 38
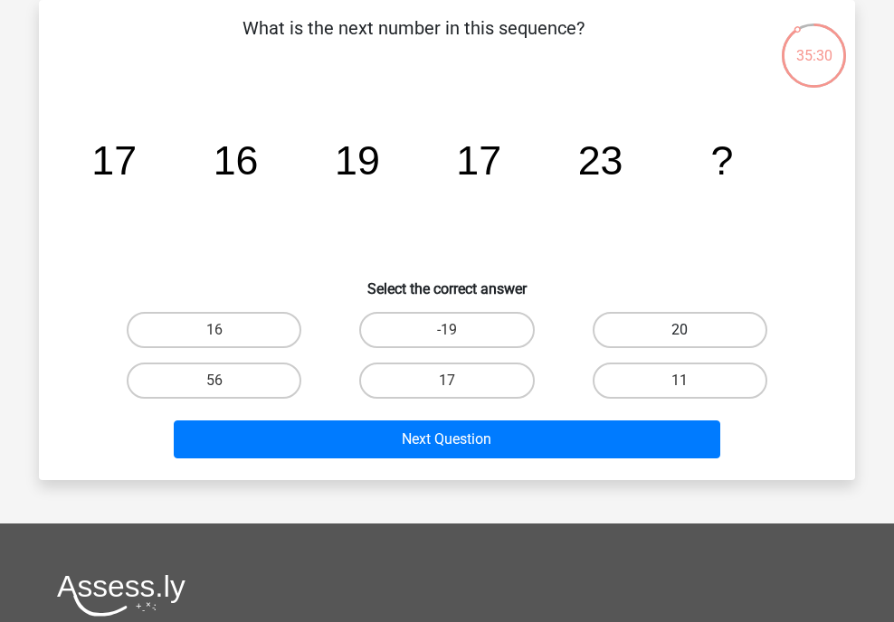
click at [732, 334] on label "20" at bounding box center [679, 330] width 175 height 36
click at [691, 334] on input "20" at bounding box center [685, 336] width 12 height 12
radio input "true"
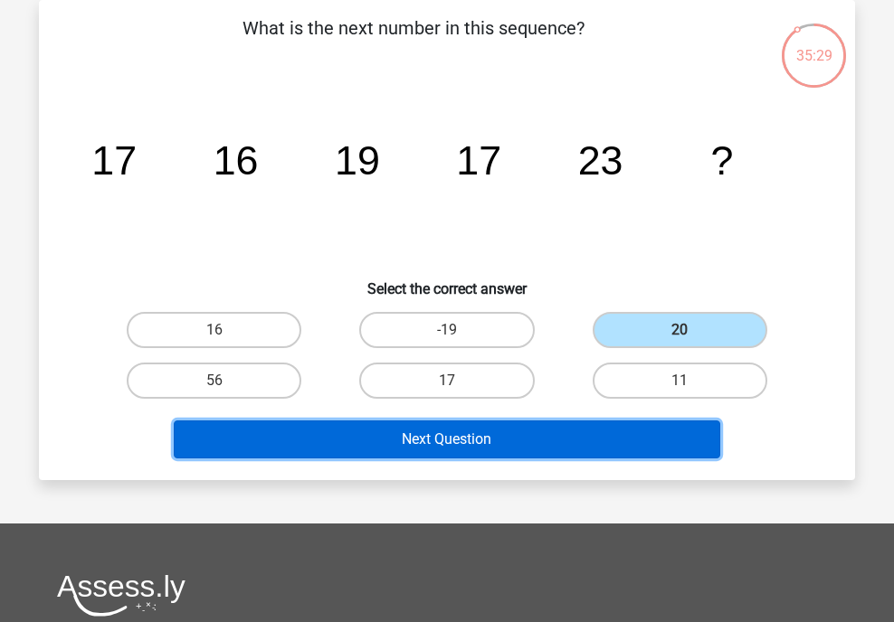
click at [622, 421] on button "Next Question" at bounding box center [447, 440] width 547 height 38
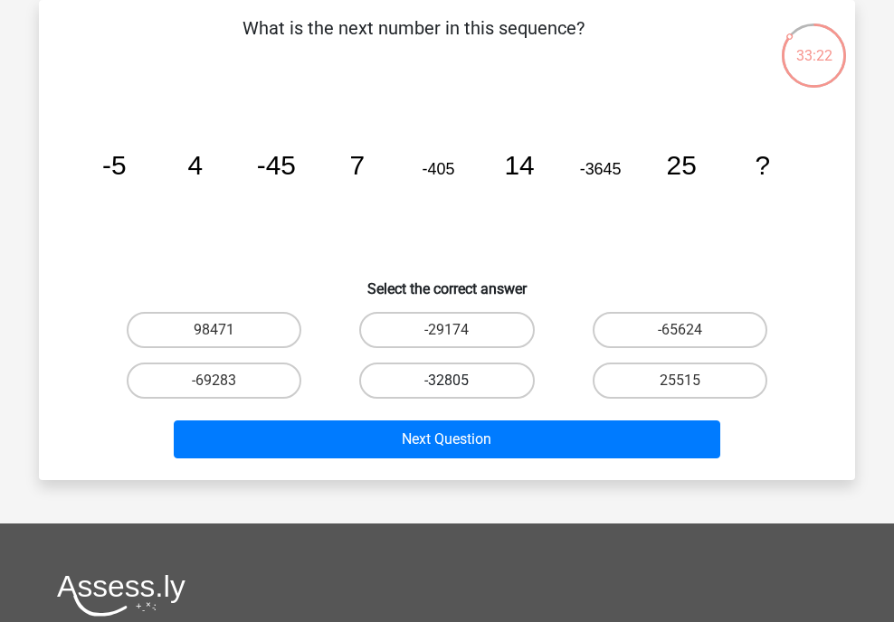
click at [495, 382] on label "-32805" at bounding box center [446, 381] width 175 height 36
click at [459, 382] on input "-32805" at bounding box center [453, 387] width 12 height 12
radio input "true"
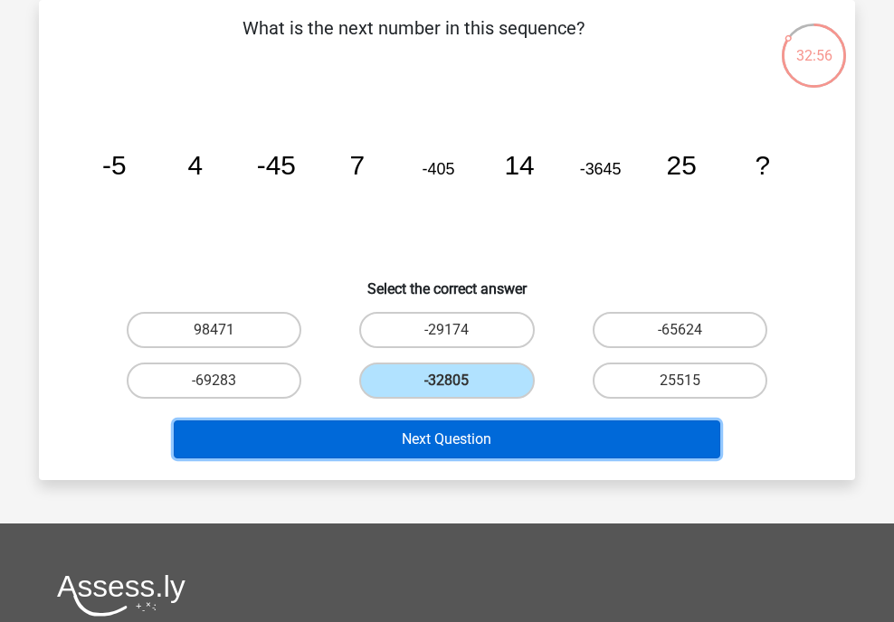
click at [543, 435] on button "Next Question" at bounding box center [447, 440] width 547 height 38
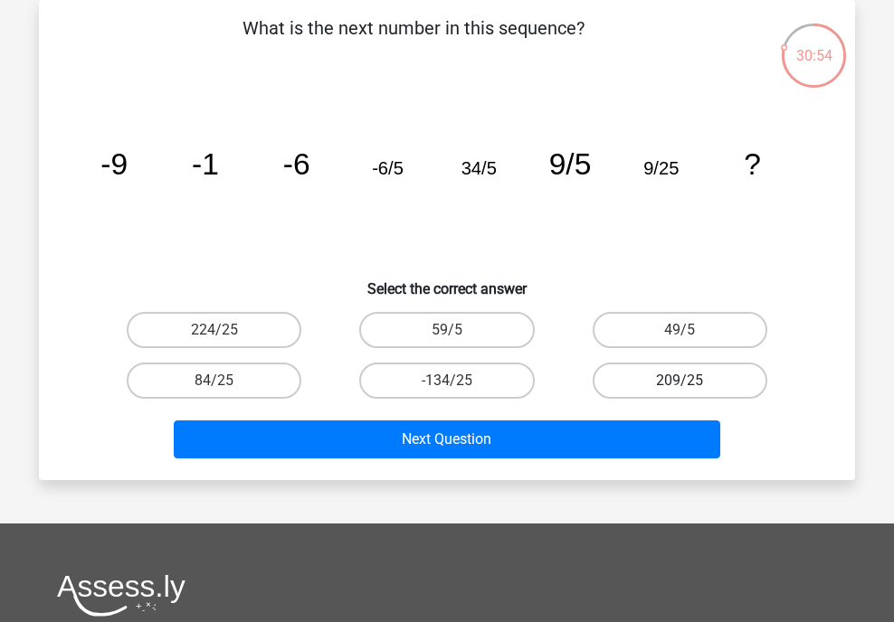
click at [734, 375] on label "209/25" at bounding box center [679, 381] width 175 height 36
click at [691, 381] on input "209/25" at bounding box center [685, 387] width 12 height 12
radio input "true"
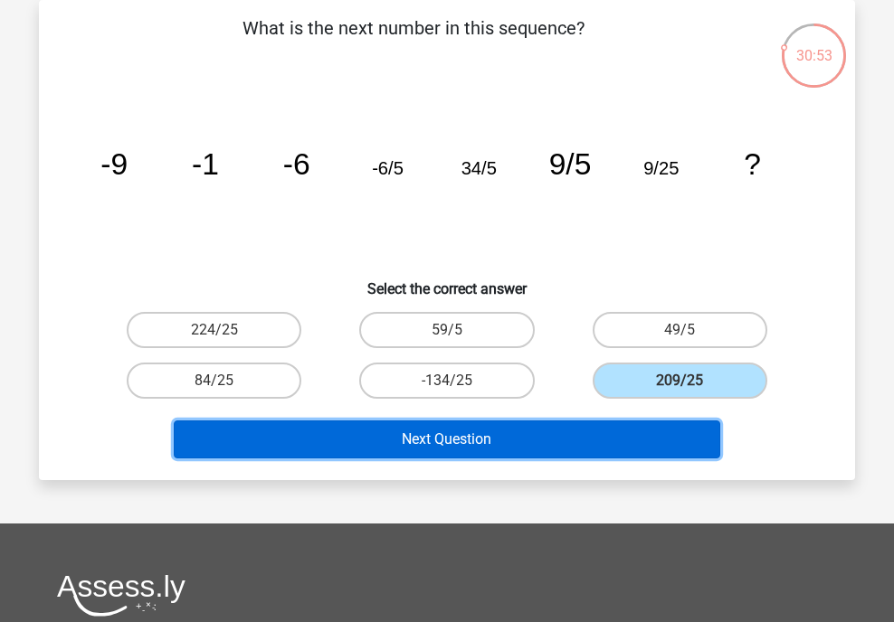
click at [630, 440] on button "Next Question" at bounding box center [447, 440] width 547 height 38
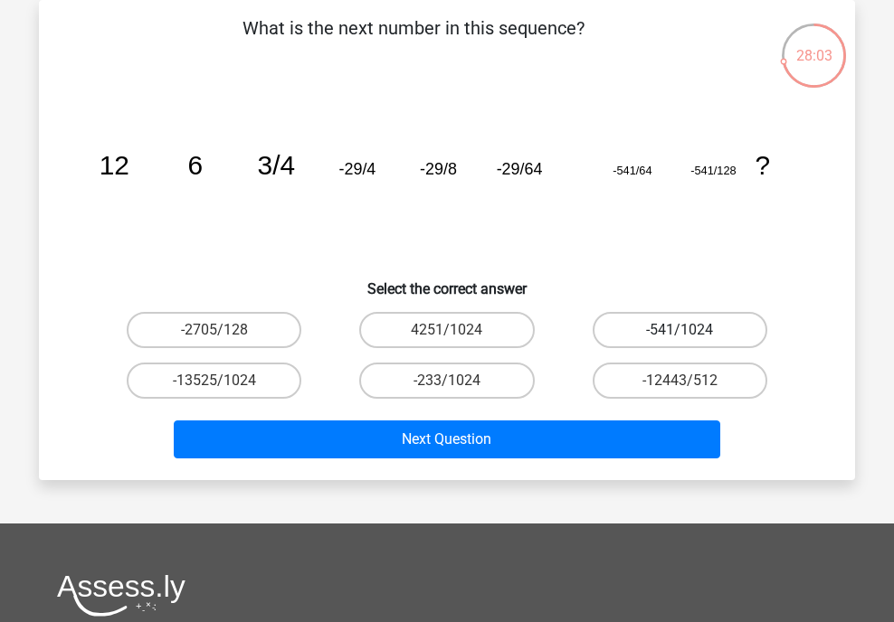
click at [618, 327] on label "-541/1024" at bounding box center [679, 330] width 175 height 36
click at [679, 330] on input "-541/1024" at bounding box center [685, 336] width 12 height 12
radio input "true"
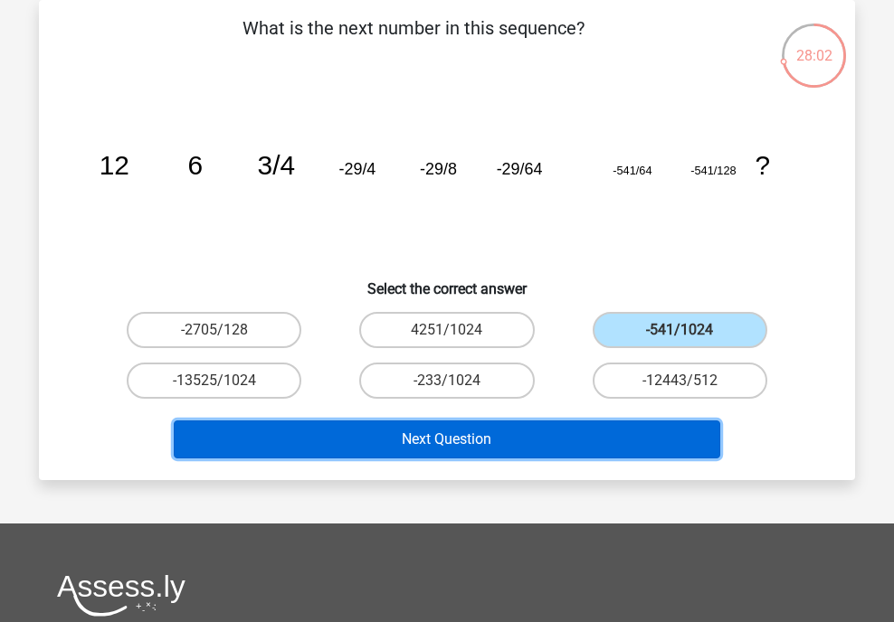
click at [598, 440] on button "Next Question" at bounding box center [447, 440] width 547 height 38
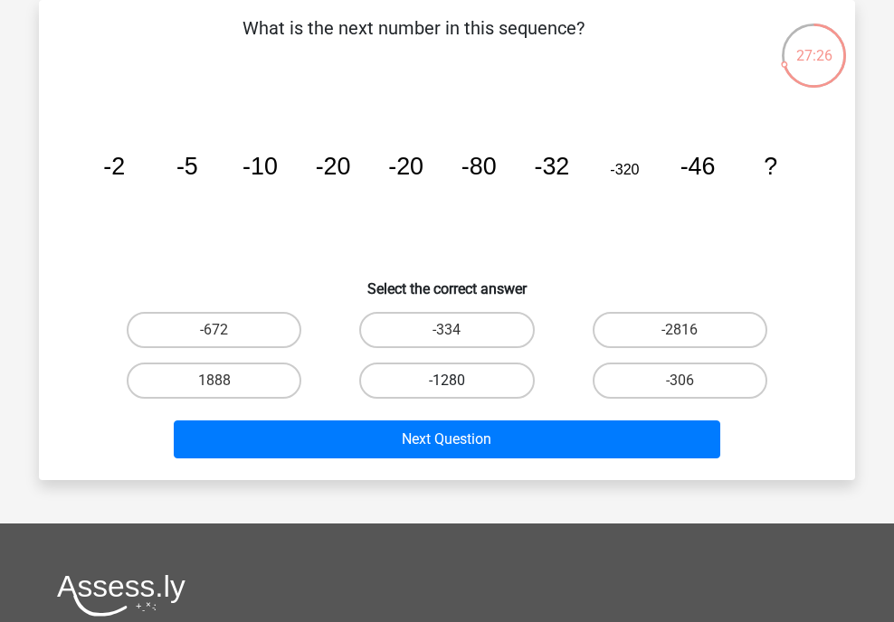
click at [468, 371] on label "-1280" at bounding box center [446, 381] width 175 height 36
click at [459, 381] on input "-1280" at bounding box center [453, 387] width 12 height 12
radio input "true"
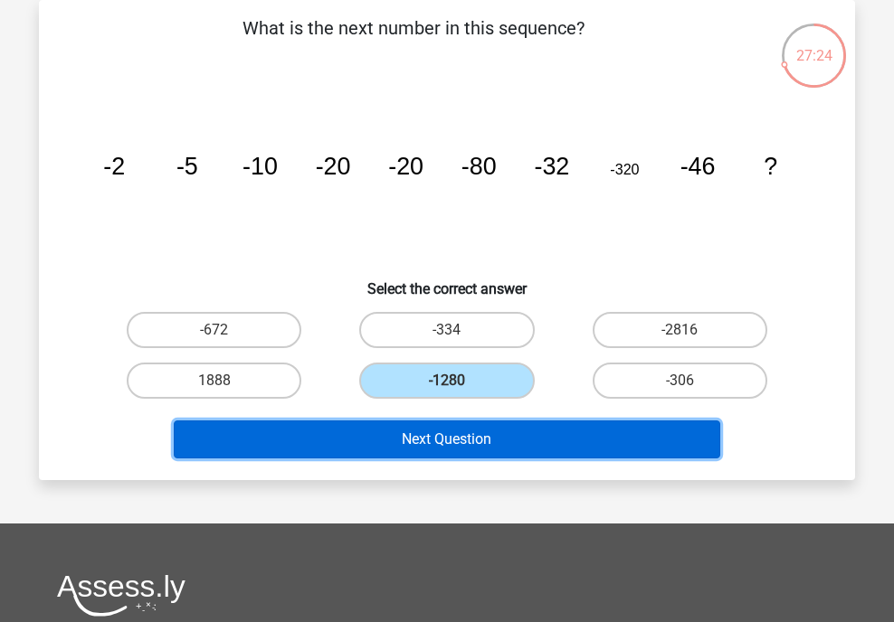
click at [438, 445] on button "Next Question" at bounding box center [447, 440] width 547 height 38
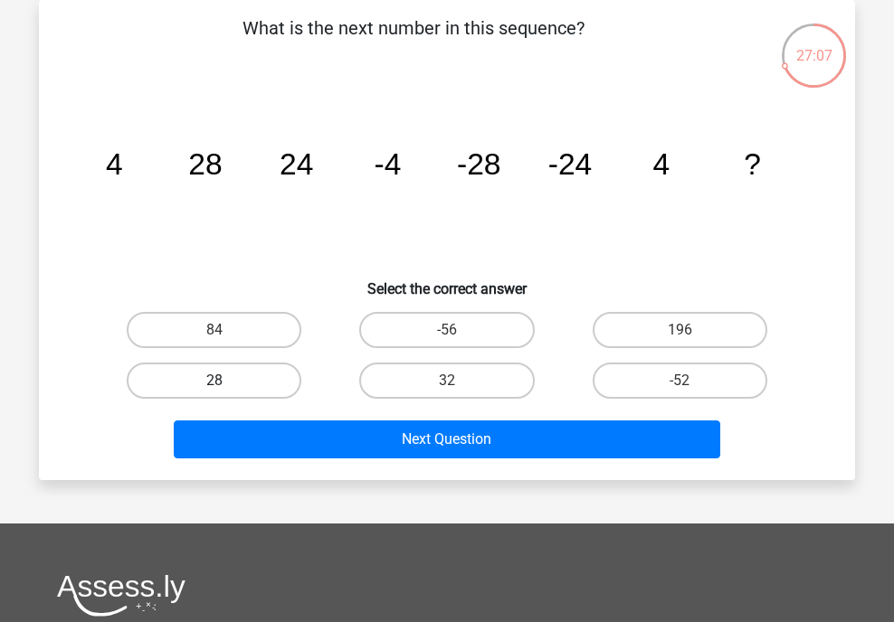
click at [279, 381] on label "28" at bounding box center [214, 381] width 175 height 36
click at [226, 381] on input "28" at bounding box center [220, 387] width 12 height 12
radio input "true"
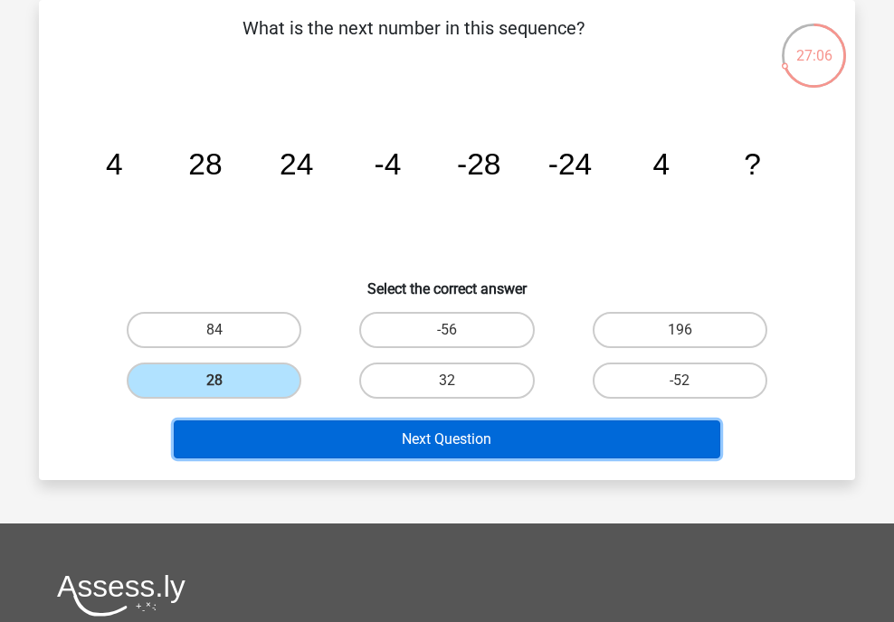
click at [310, 442] on button "Next Question" at bounding box center [447, 440] width 547 height 38
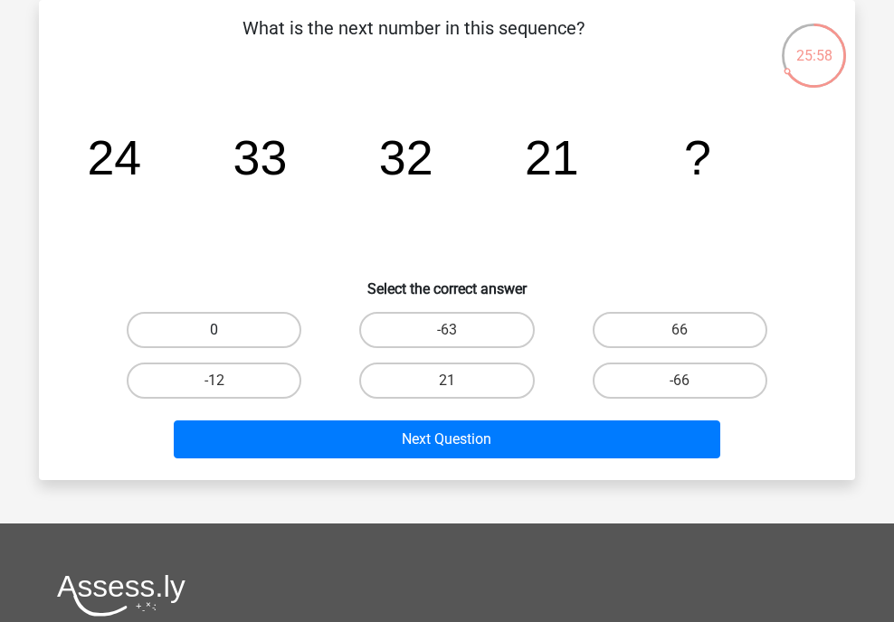
click at [282, 343] on label "0" at bounding box center [214, 330] width 175 height 36
click at [226, 342] on input "0" at bounding box center [220, 336] width 12 height 12
radio input "true"
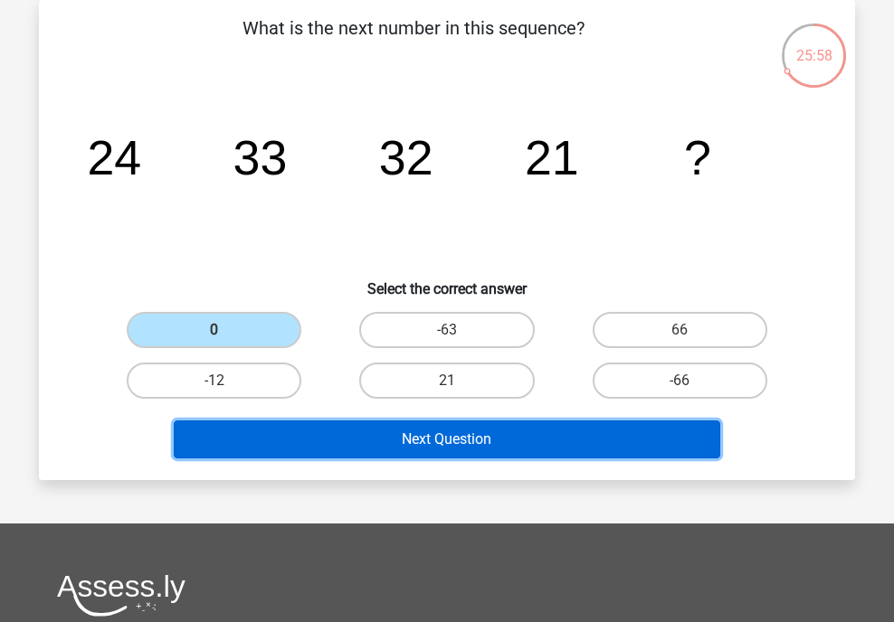
click at [293, 436] on button "Next Question" at bounding box center [447, 440] width 547 height 38
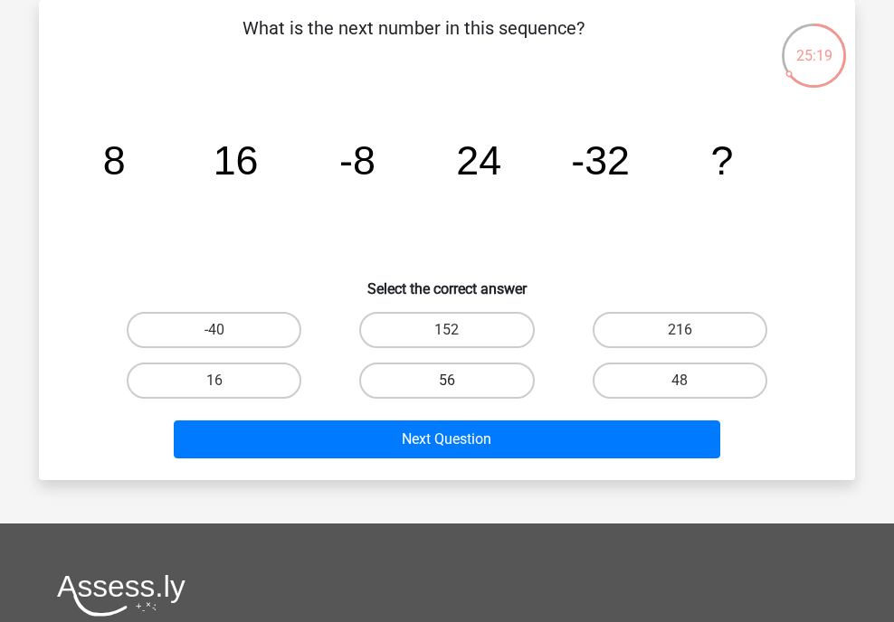
click at [415, 389] on label "56" at bounding box center [446, 381] width 175 height 36
click at [447, 389] on input "56" at bounding box center [453, 387] width 12 height 12
radio input "true"
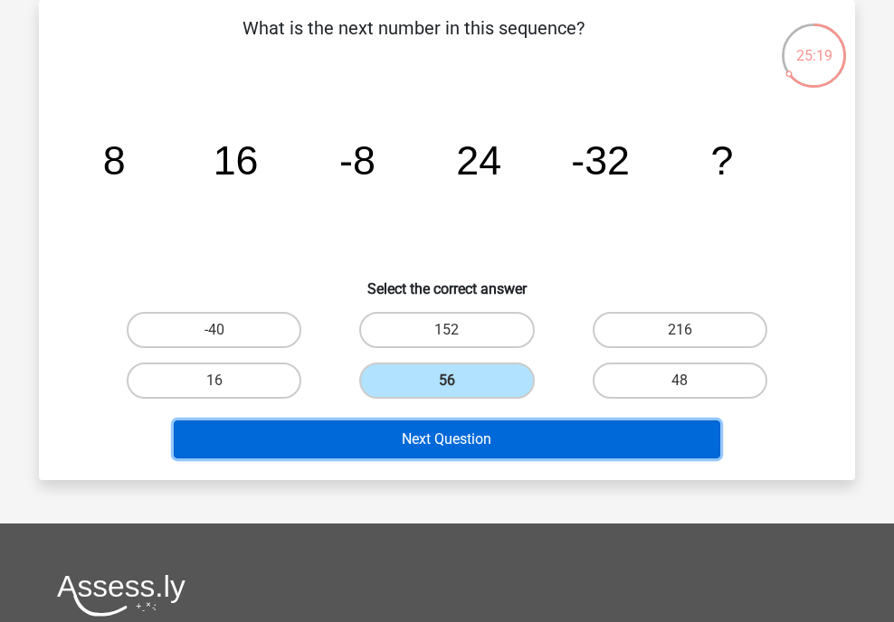
click at [421, 444] on button "Next Question" at bounding box center [447, 440] width 547 height 38
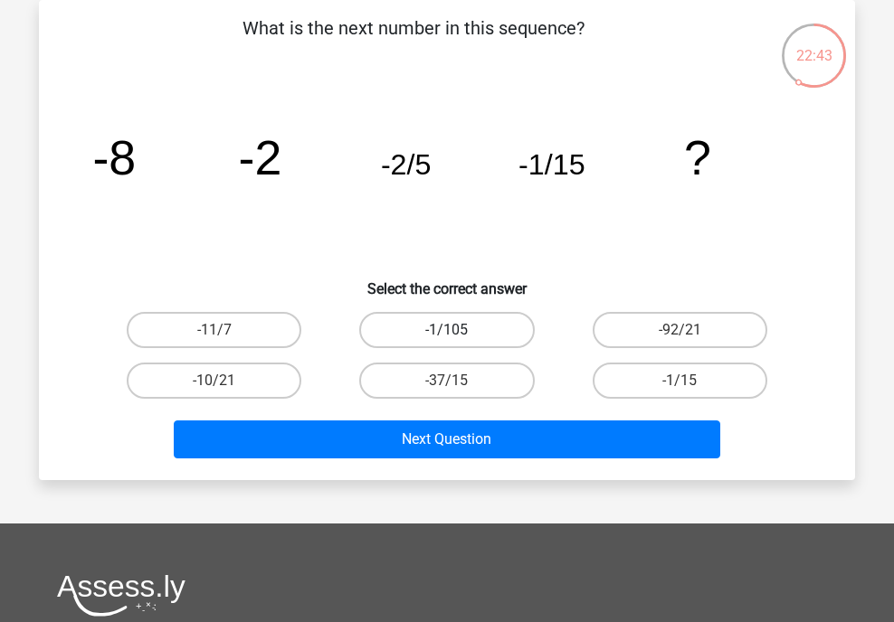
click at [467, 322] on label "-1/105" at bounding box center [446, 330] width 175 height 36
click at [459, 330] on input "-1/105" at bounding box center [453, 336] width 12 height 12
radio input "true"
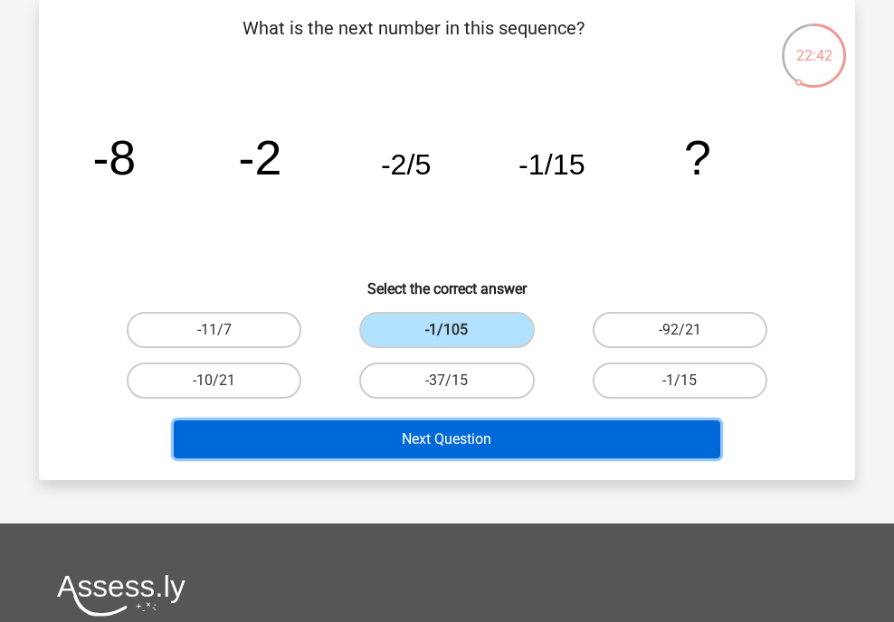
click at [455, 452] on button "Next Question" at bounding box center [447, 440] width 547 height 38
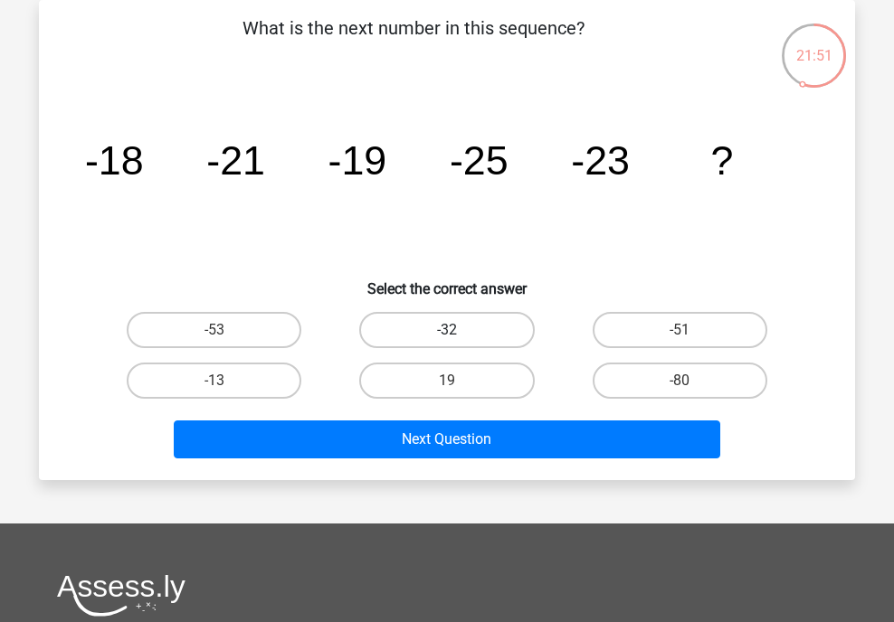
click at [494, 328] on label "-32" at bounding box center [446, 330] width 175 height 36
click at [459, 330] on input "-32" at bounding box center [453, 336] width 12 height 12
radio input "true"
click at [523, 176] on icon "image/svg+xml -18 -21 -19 -25 -23 ?" at bounding box center [446, 174] width 729 height 183
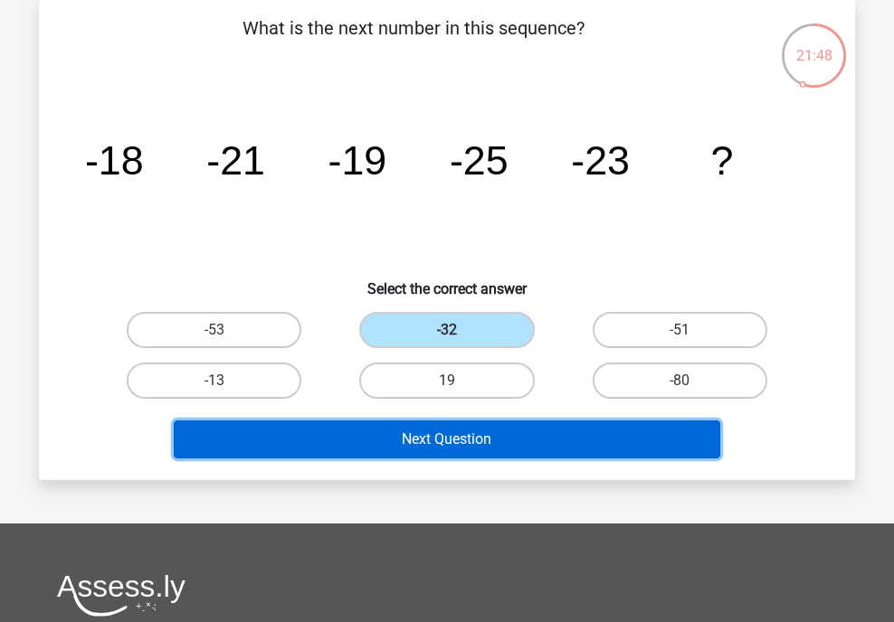
click at [468, 430] on button "Next Question" at bounding box center [447, 440] width 547 height 38
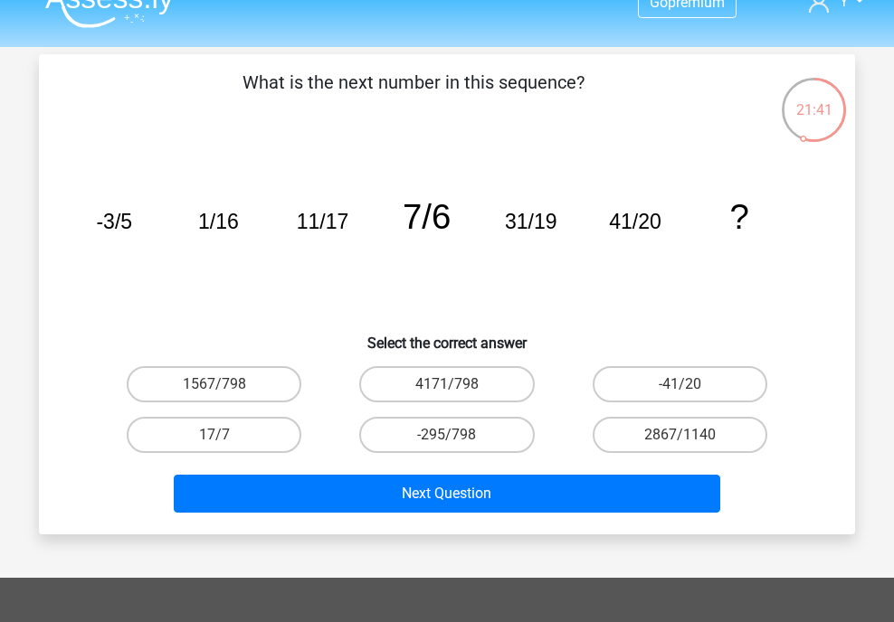
scroll to position [0, 0]
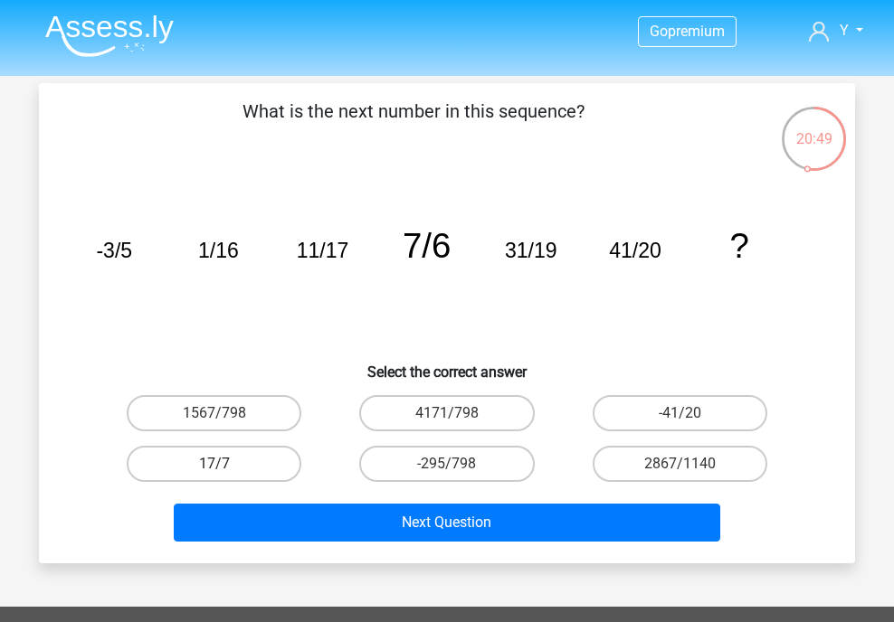
click at [268, 456] on label "17/7" at bounding box center [214, 464] width 175 height 36
click at [226, 464] on input "17/7" at bounding box center [220, 470] width 12 height 12
radio input "true"
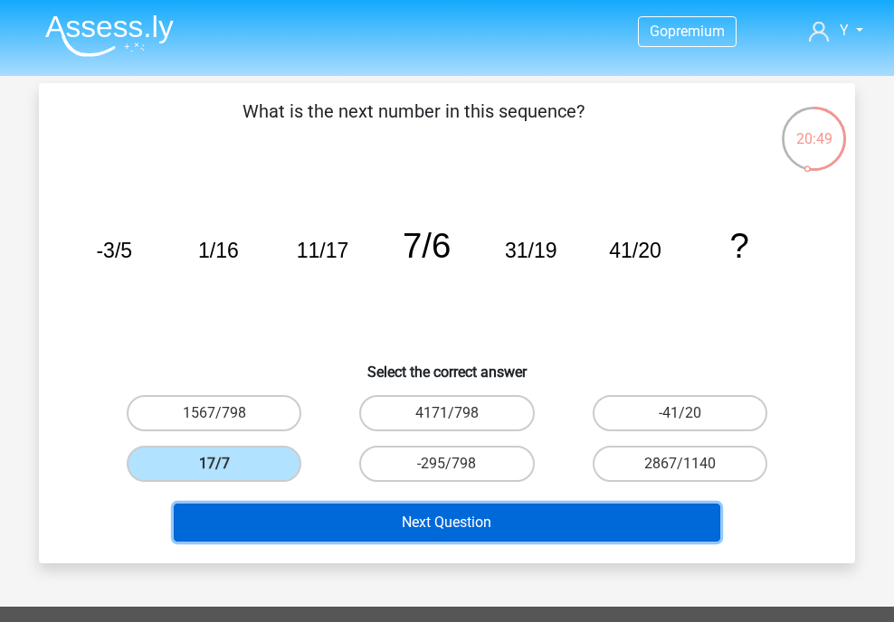
click at [297, 511] on button "Next Question" at bounding box center [447, 523] width 547 height 38
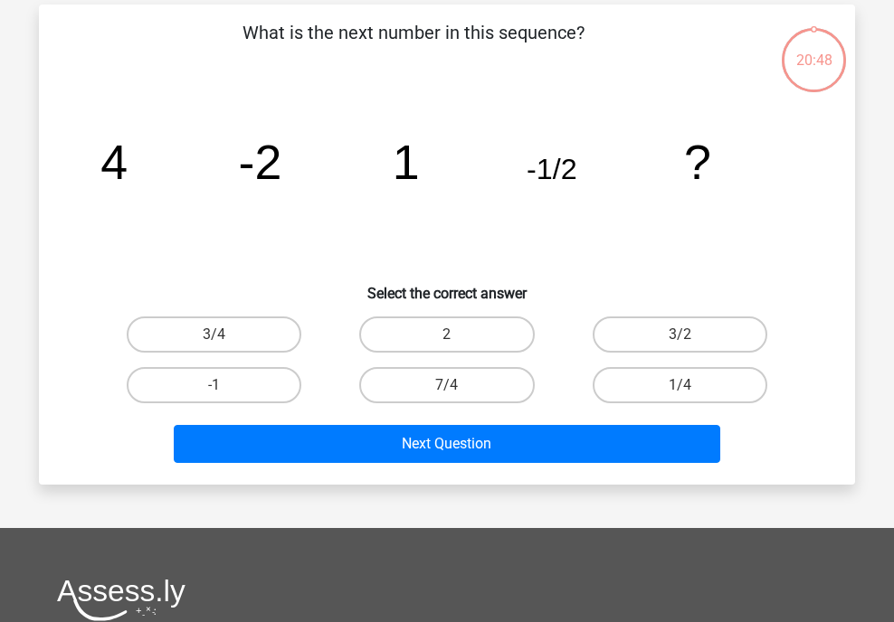
scroll to position [83, 0]
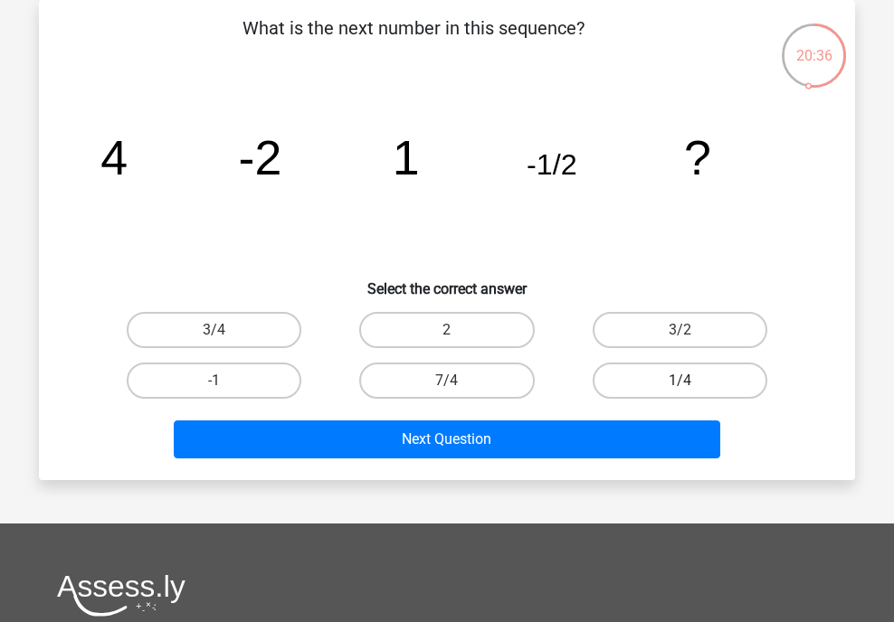
click at [662, 384] on label "1/4" at bounding box center [679, 381] width 175 height 36
click at [679, 384] on input "1/4" at bounding box center [685, 387] width 12 height 12
radio input "true"
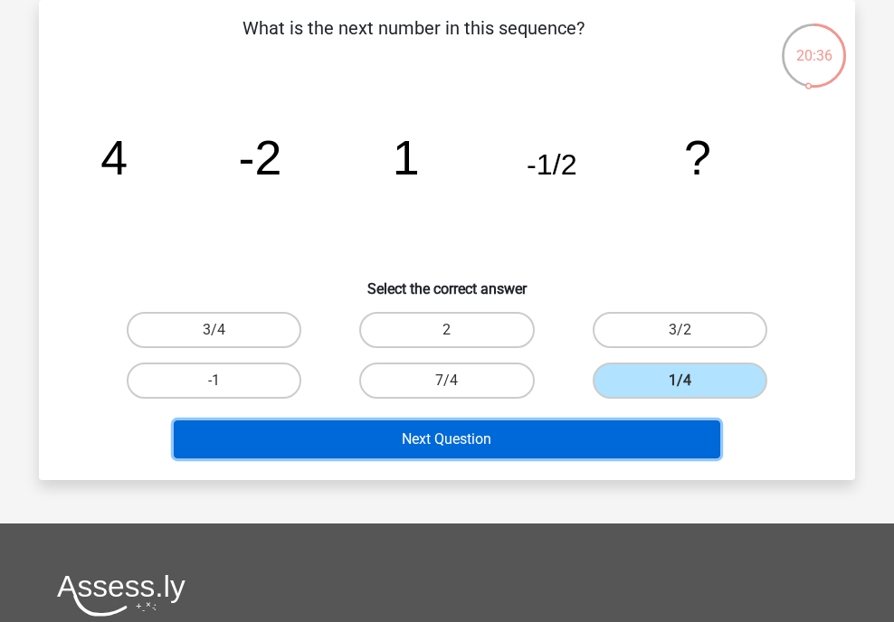
click at [650, 436] on button "Next Question" at bounding box center [447, 440] width 547 height 38
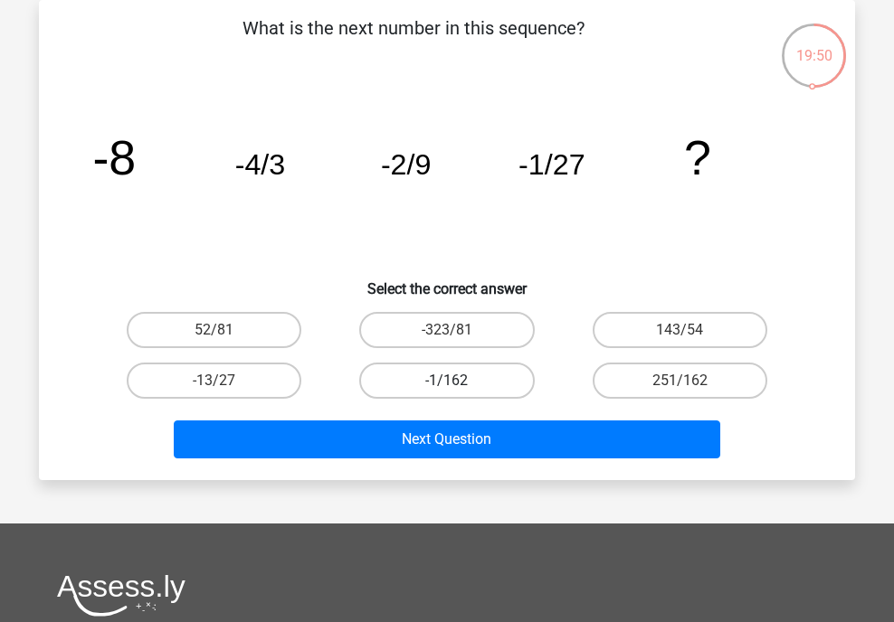
click at [488, 386] on label "-1/162" at bounding box center [446, 381] width 175 height 36
click at [459, 386] on input "-1/162" at bounding box center [453, 387] width 12 height 12
radio input "true"
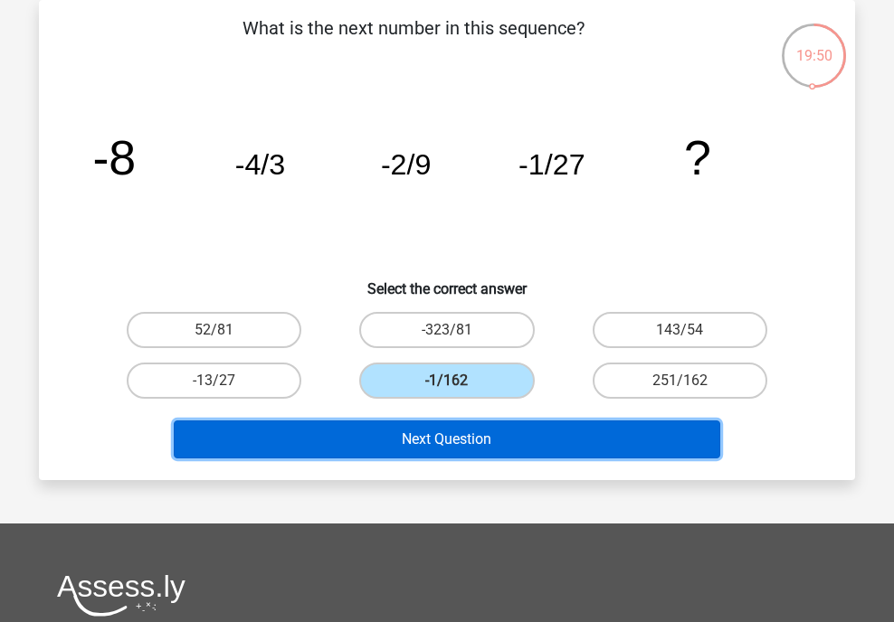
click at [489, 440] on button "Next Question" at bounding box center [447, 440] width 547 height 38
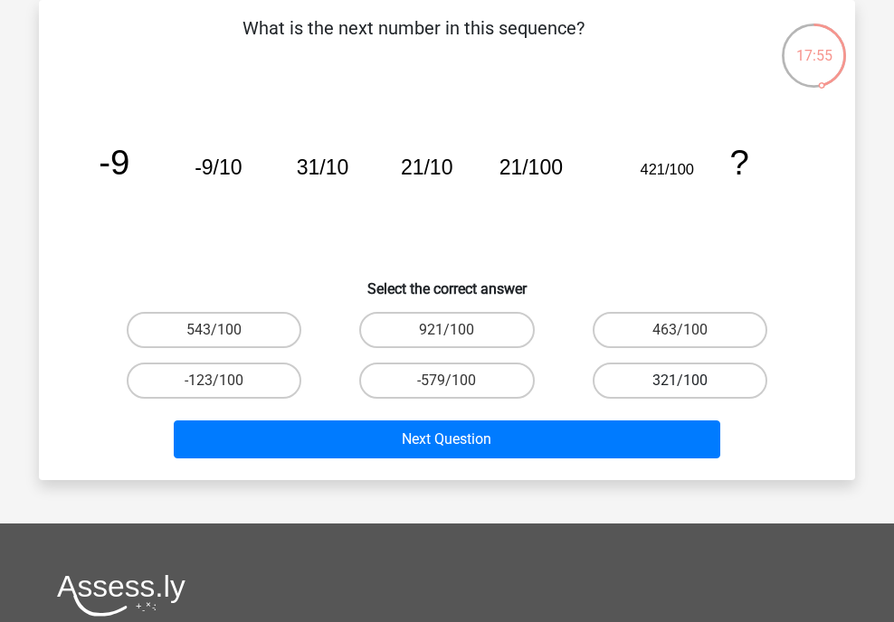
click at [668, 379] on label "321/100" at bounding box center [679, 381] width 175 height 36
click at [679, 381] on input "321/100" at bounding box center [685, 387] width 12 height 12
radio input "true"
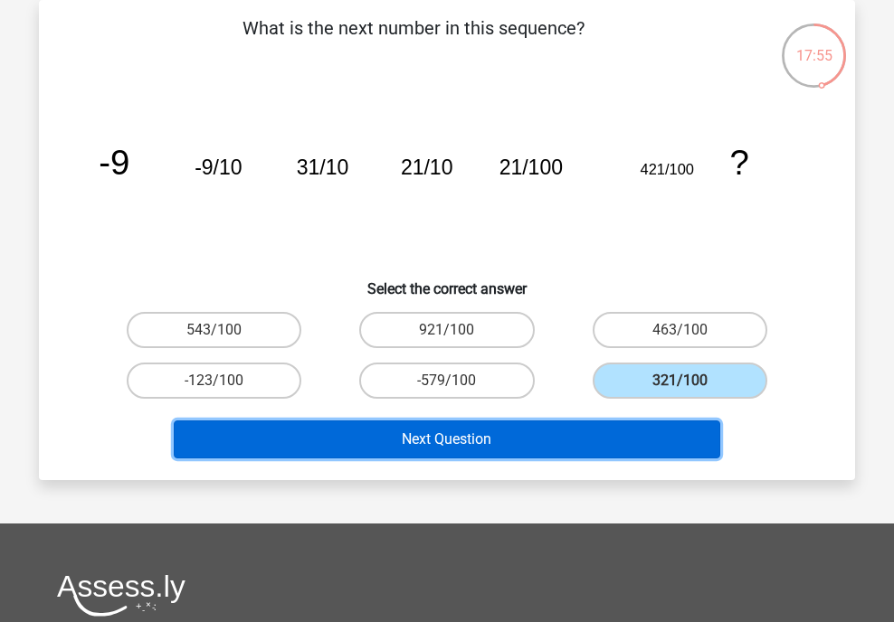
click at [615, 445] on button "Next Question" at bounding box center [447, 440] width 547 height 38
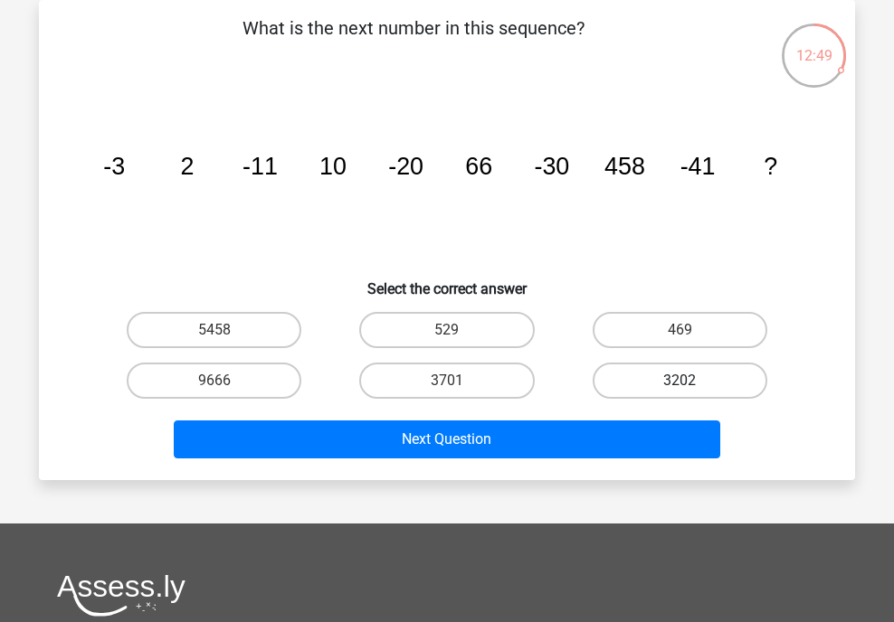
click at [687, 374] on label "3202" at bounding box center [679, 381] width 175 height 36
click at [687, 381] on input "3202" at bounding box center [685, 387] width 12 height 12
radio input "true"
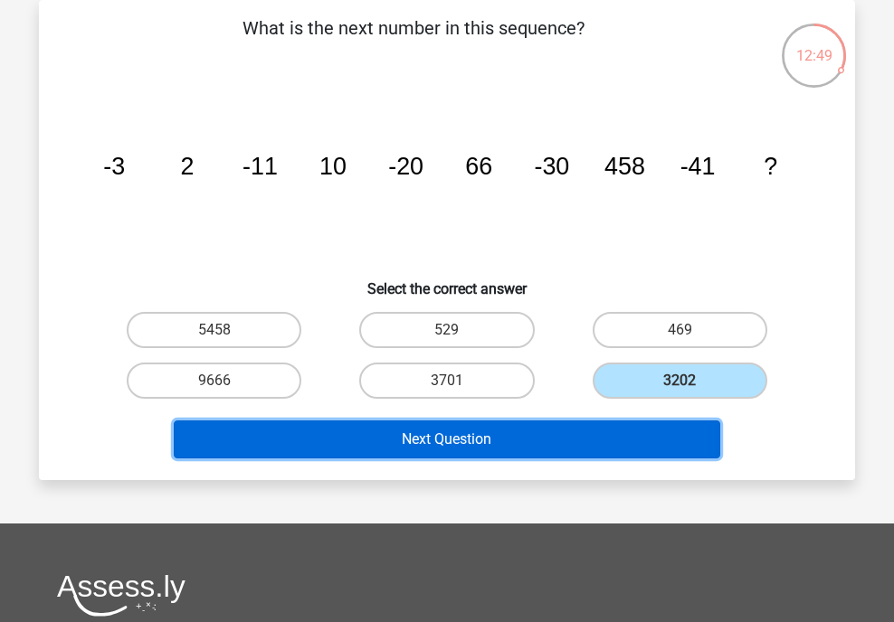
click at [629, 424] on button "Next Question" at bounding box center [447, 440] width 547 height 38
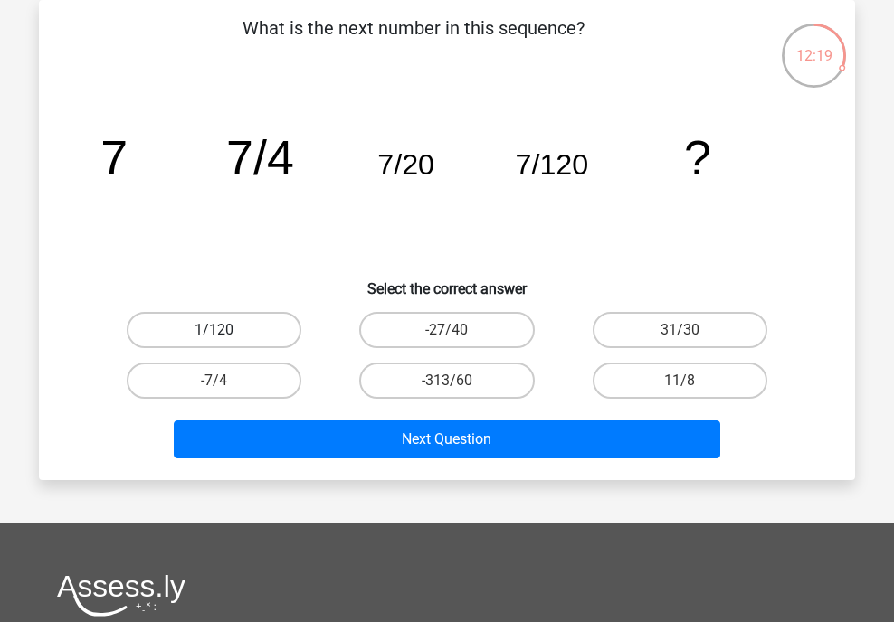
click at [273, 321] on label "1/120" at bounding box center [214, 330] width 175 height 36
click at [226, 330] on input "1/120" at bounding box center [220, 336] width 12 height 12
radio input "true"
click at [350, 457] on div "Next Question" at bounding box center [447, 443] width 698 height 45
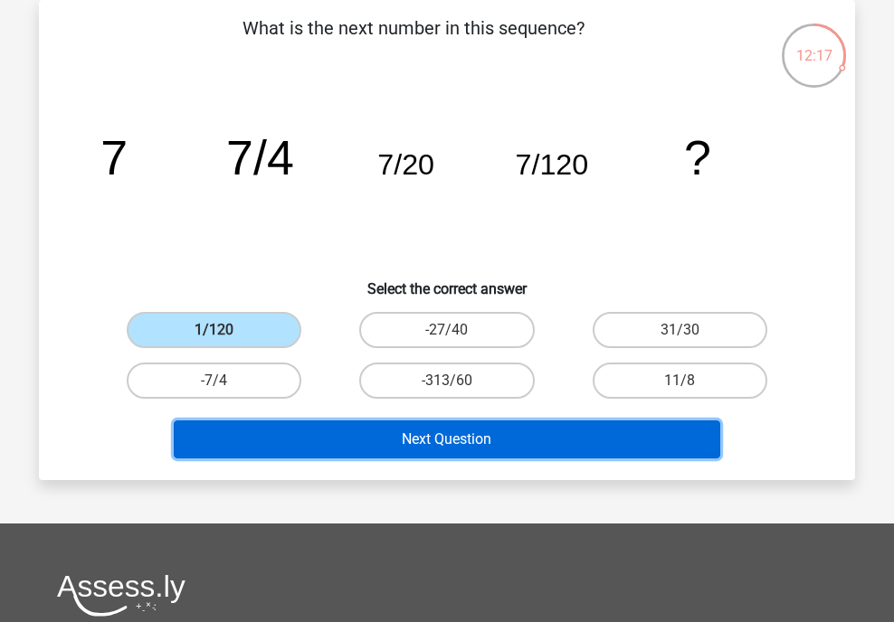
click at [362, 428] on button "Next Question" at bounding box center [447, 440] width 547 height 38
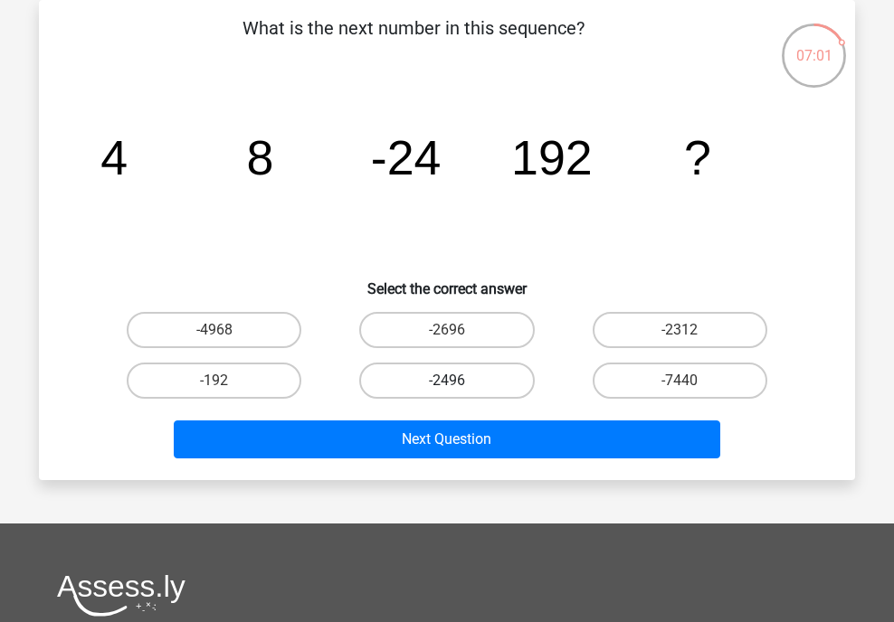
click at [461, 378] on label "-2496" at bounding box center [446, 381] width 175 height 36
click at [459, 381] on input "-2496" at bounding box center [453, 387] width 12 height 12
radio input "true"
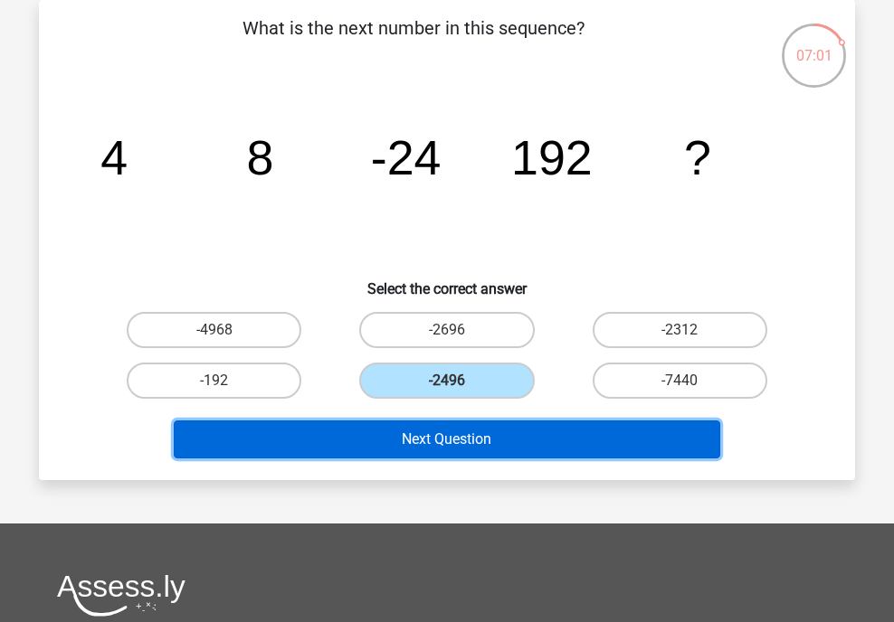
click at [461, 429] on button "Next Question" at bounding box center [447, 440] width 547 height 38
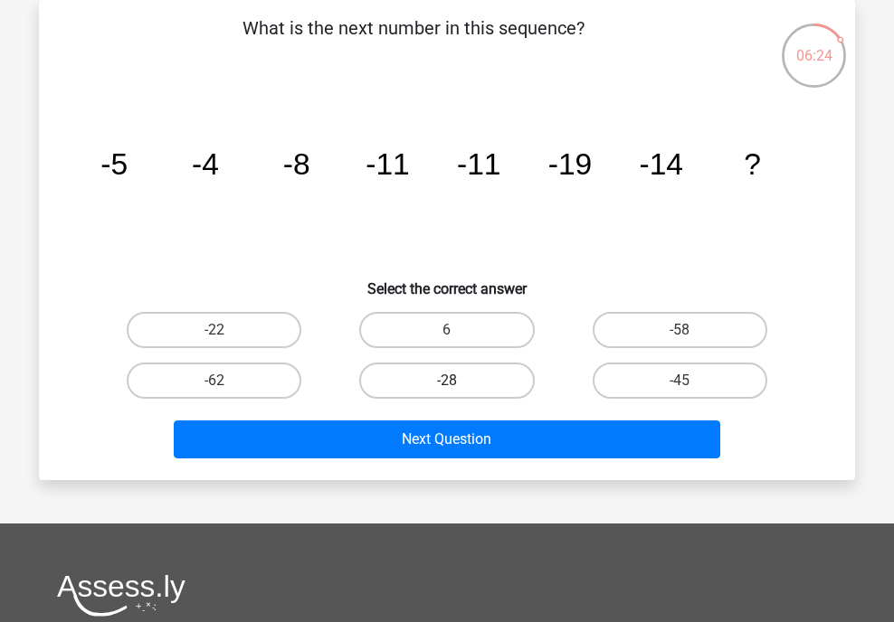
click at [440, 388] on label "-28" at bounding box center [446, 381] width 175 height 36
click at [447, 388] on input "-28" at bounding box center [453, 387] width 12 height 12
radio input "true"
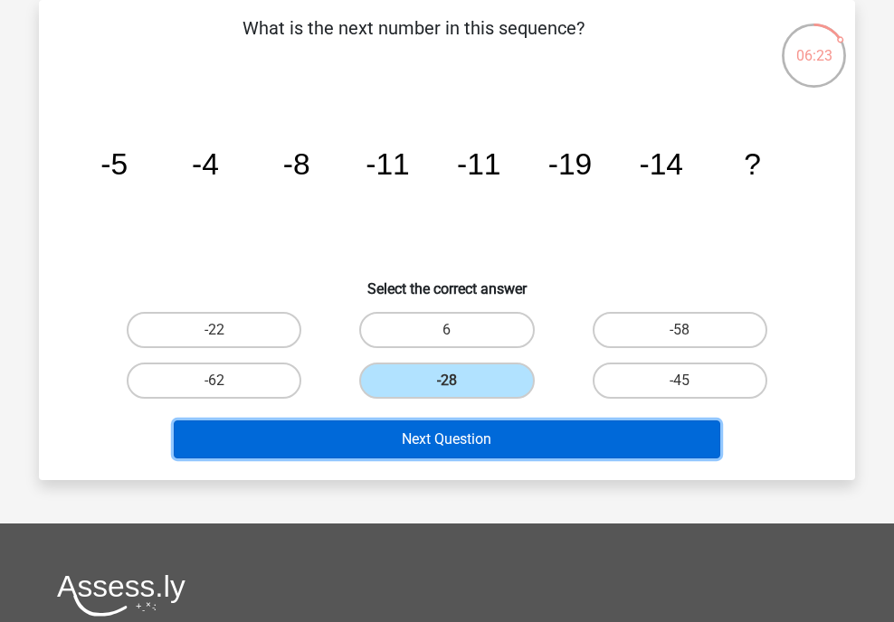
click at [430, 429] on button "Next Question" at bounding box center [447, 440] width 547 height 38
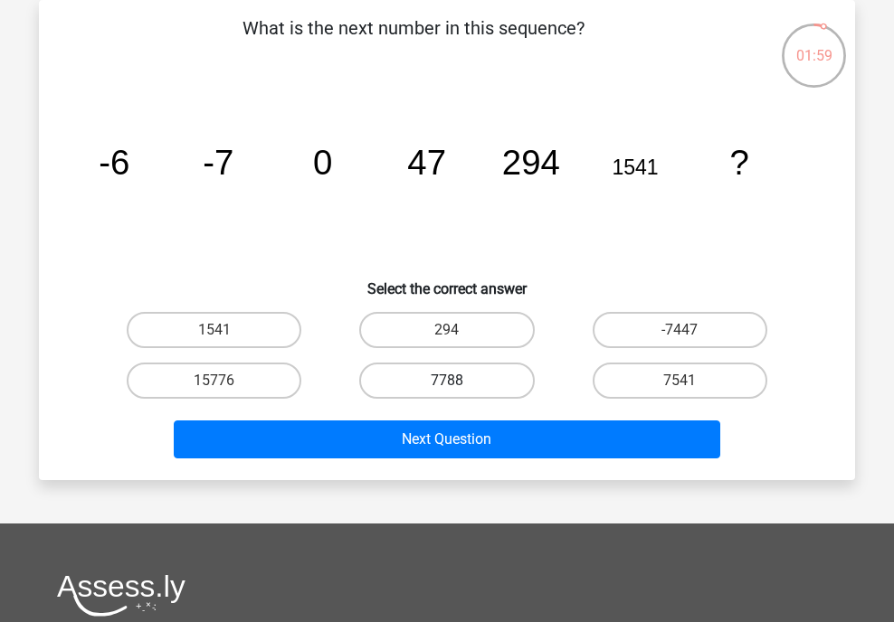
click at [421, 372] on label "7788" at bounding box center [446, 381] width 175 height 36
click at [447, 381] on input "7788" at bounding box center [453, 387] width 12 height 12
radio input "true"
click at [423, 461] on div "Next Question" at bounding box center [447, 443] width 698 height 45
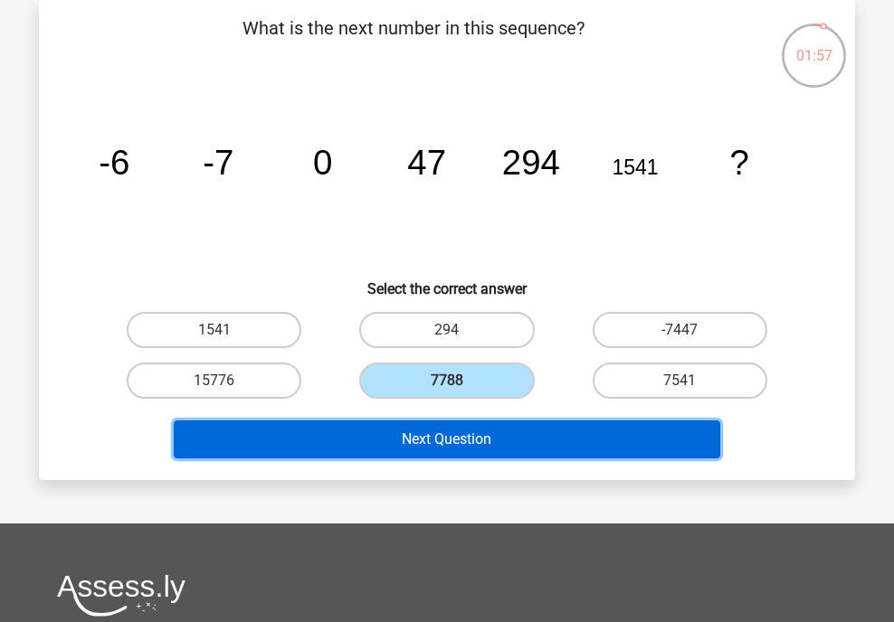
click at [429, 448] on button "Next Question" at bounding box center [447, 440] width 547 height 38
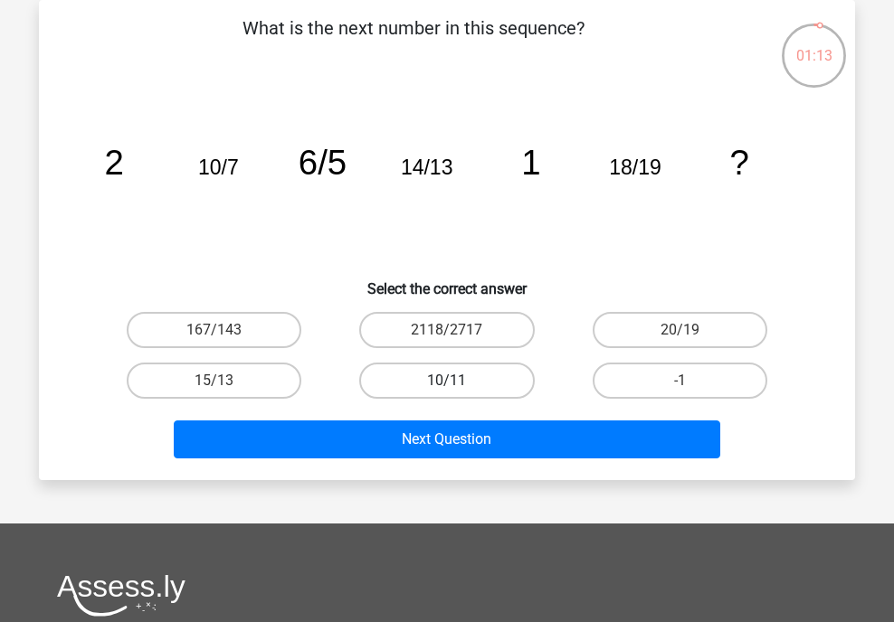
click at [493, 379] on label "10/11" at bounding box center [446, 381] width 175 height 36
click at [459, 381] on input "10/11" at bounding box center [453, 387] width 12 height 12
radio input "true"
click at [453, 466] on div "What is the next number in this sequence? image/svg+xml 2 10/7 6/5 14/13 1 18/1…" at bounding box center [447, 240] width 816 height 480
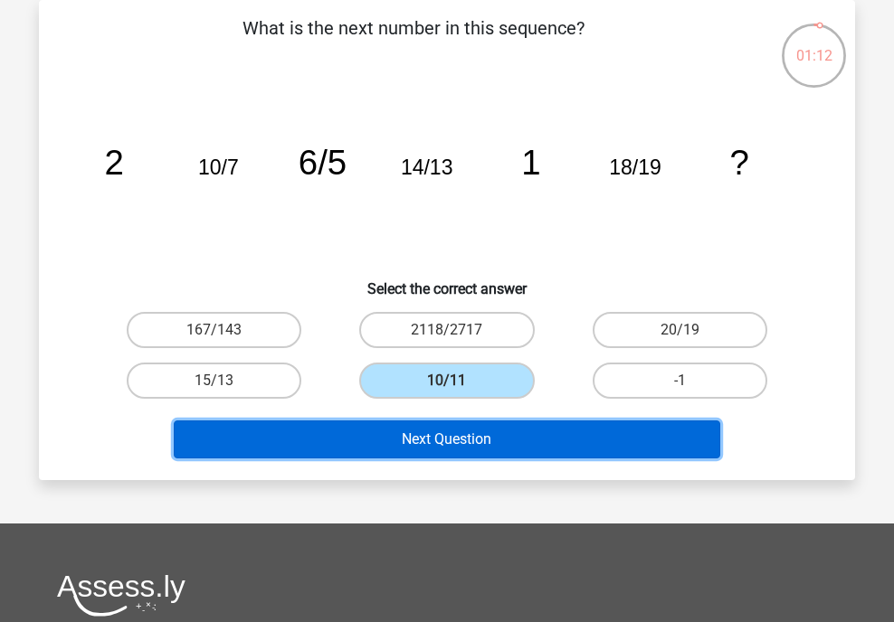
click at [474, 446] on button "Next Question" at bounding box center [447, 440] width 547 height 38
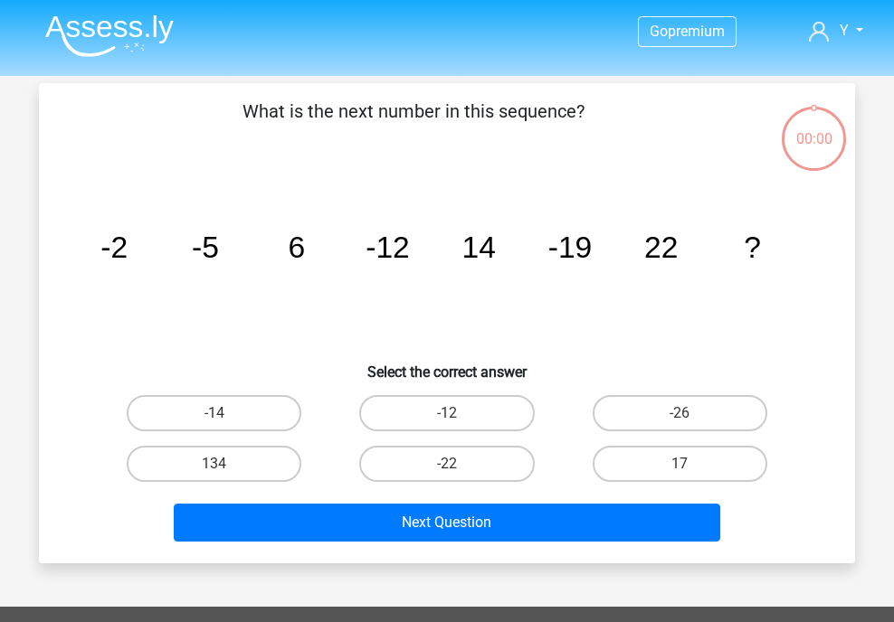
scroll to position [83, 0]
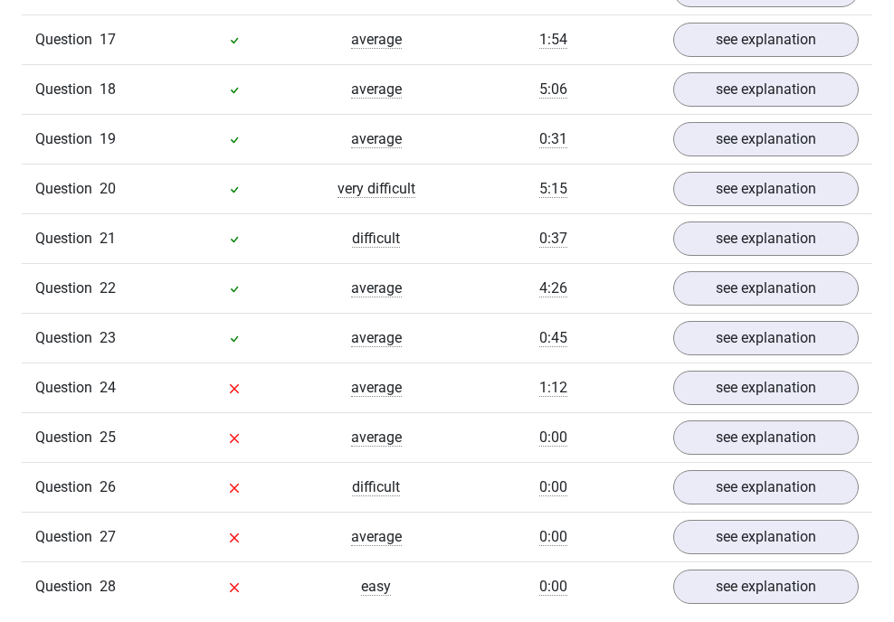
scroll to position [2352, 0]
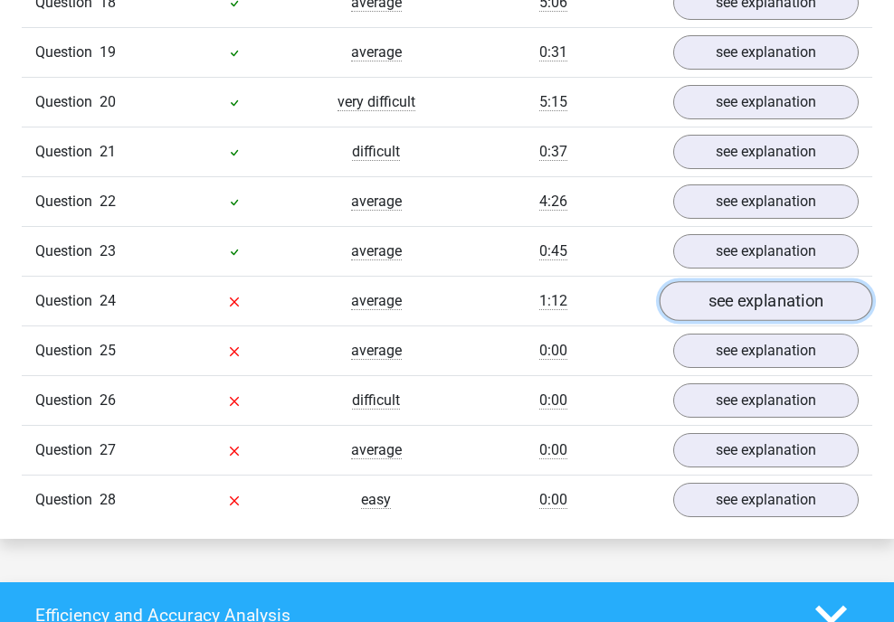
click at [800, 298] on link "see explanation" at bounding box center [765, 301] width 213 height 40
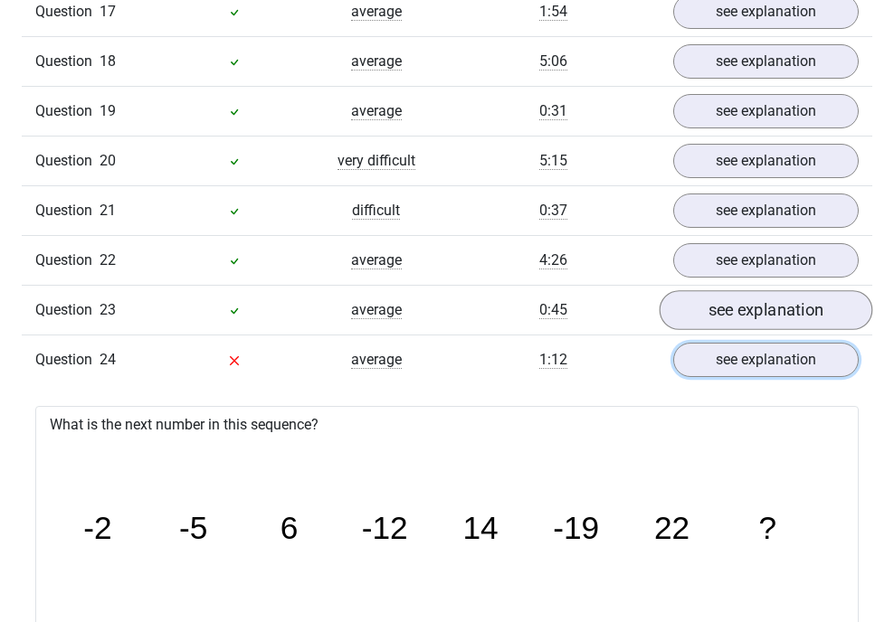
scroll to position [2261, 0]
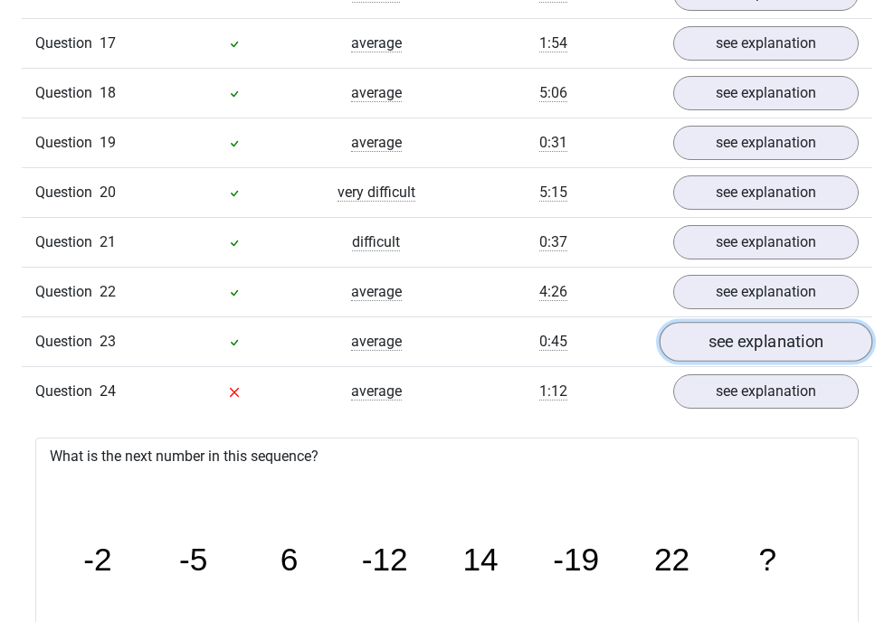
click at [691, 338] on link "see explanation" at bounding box center [765, 342] width 213 height 40
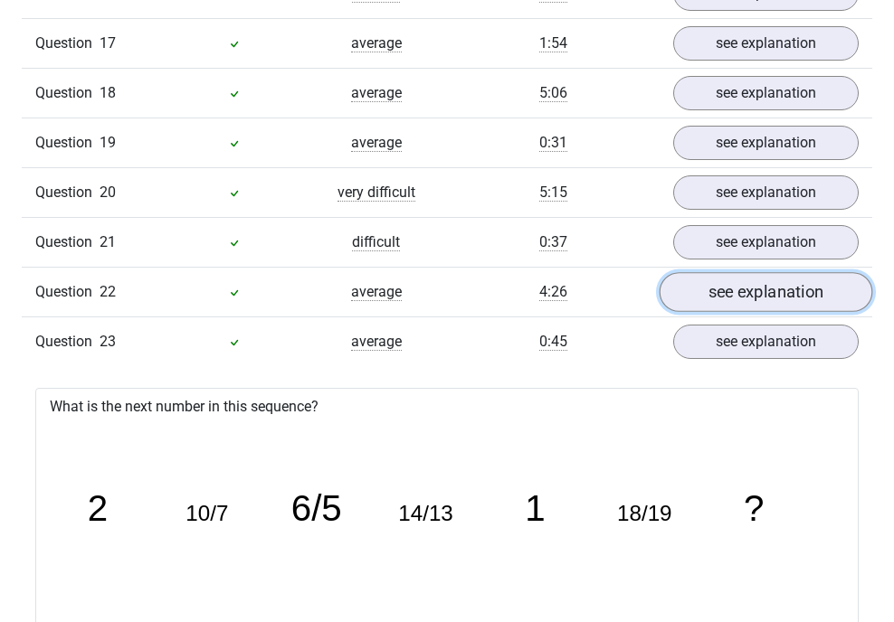
click at [718, 288] on link "see explanation" at bounding box center [765, 292] width 213 height 40
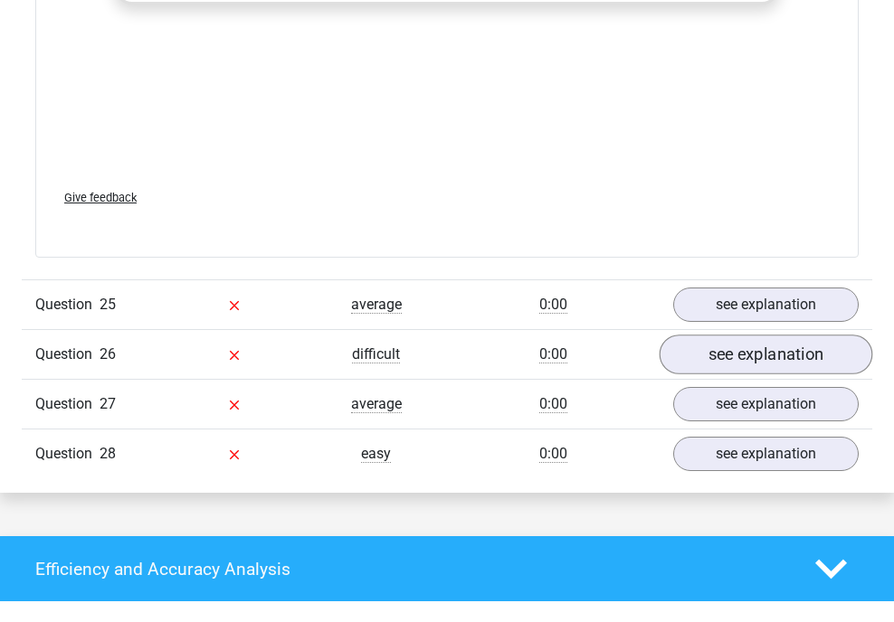
scroll to position [5879, 0]
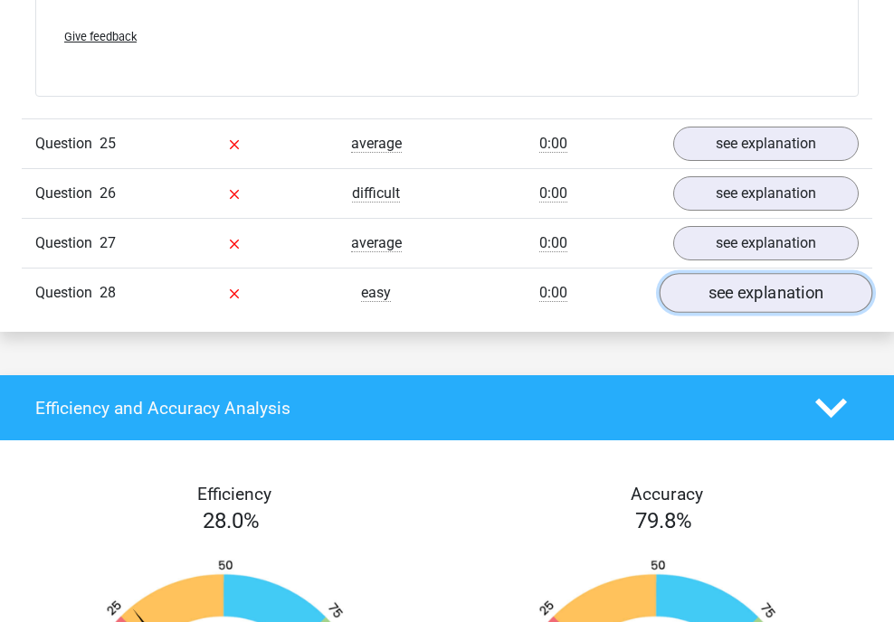
click at [694, 273] on link "see explanation" at bounding box center [765, 293] width 213 height 40
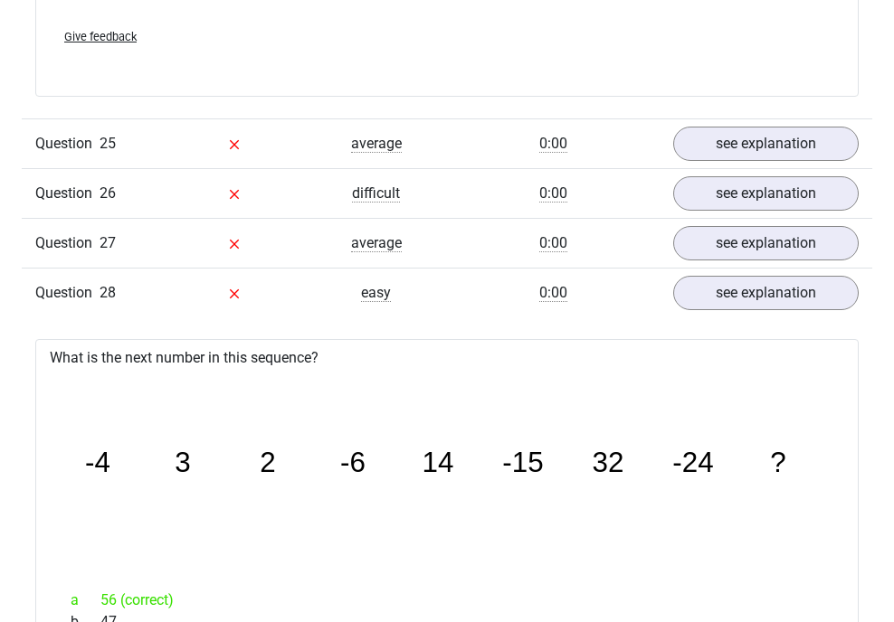
click at [227, 423] on icon "image/svg+xml -4 3 2 -6 14 -15 32 -24 ?" at bounding box center [446, 472] width 765 height 192
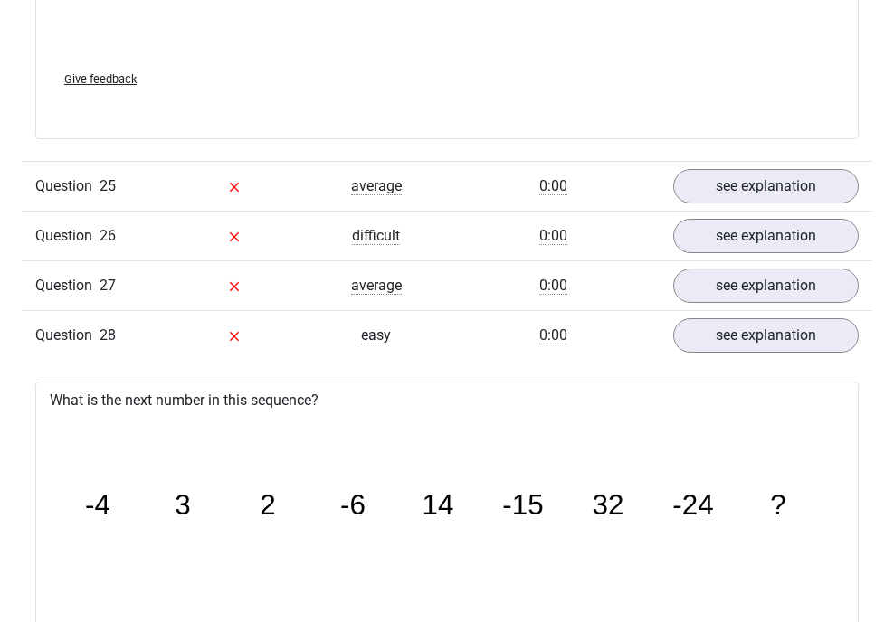
scroll to position [5789, 0]
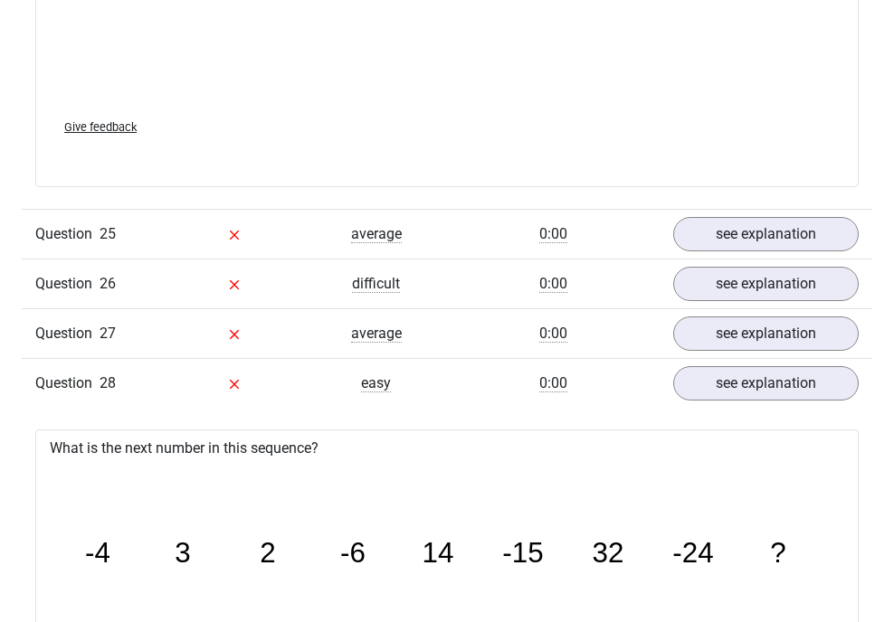
click at [783, 259] on div "Question 26 difficult 0:00 see explanation" at bounding box center [447, 284] width 850 height 50
click at [781, 264] on link "see explanation" at bounding box center [765, 284] width 213 height 40
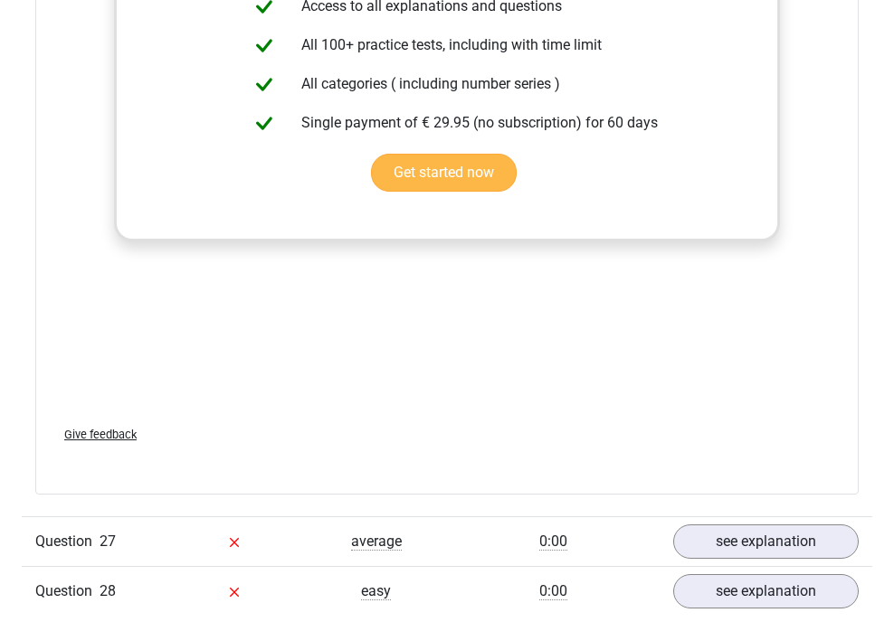
scroll to position [6874, 0]
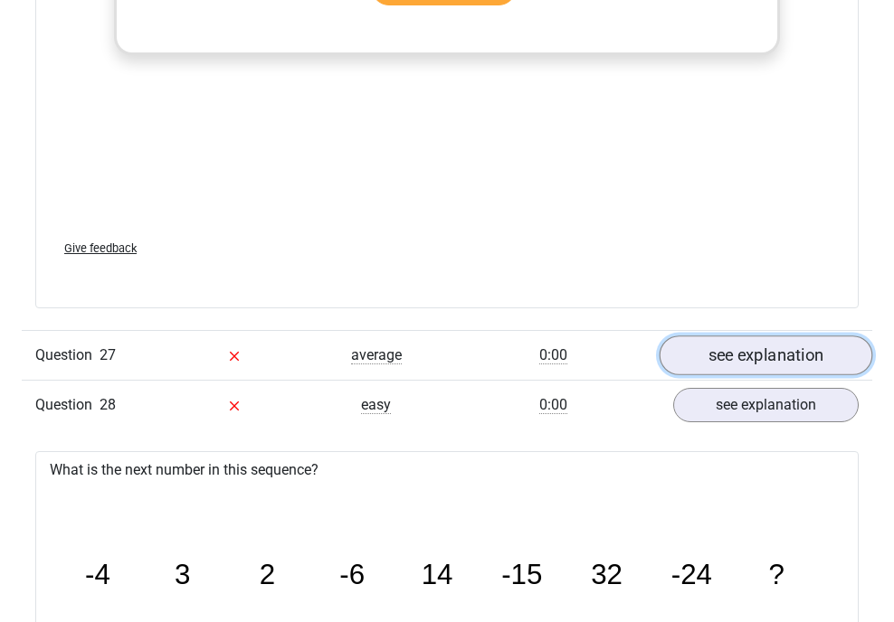
click at [738, 343] on link "see explanation" at bounding box center [765, 356] width 213 height 40
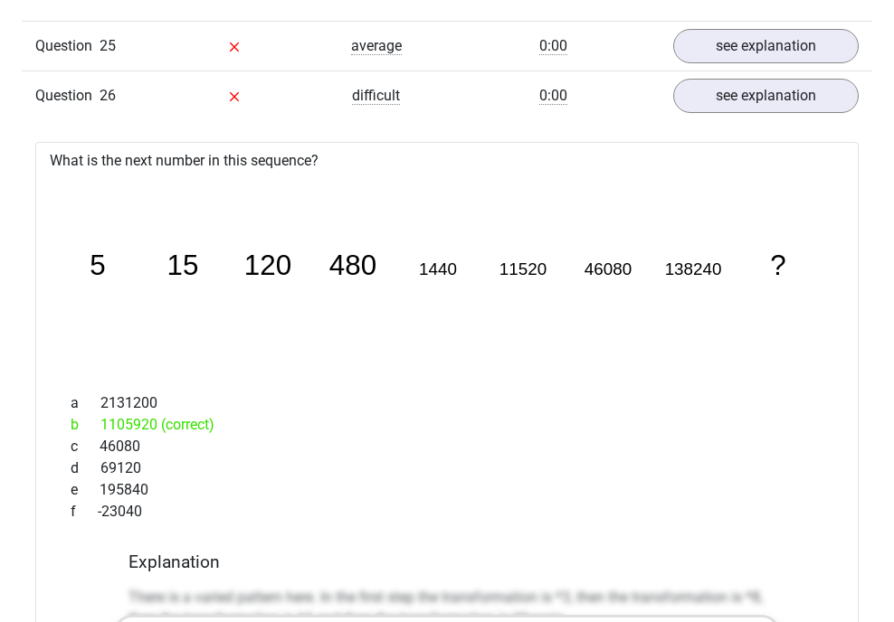
scroll to position [5698, 0]
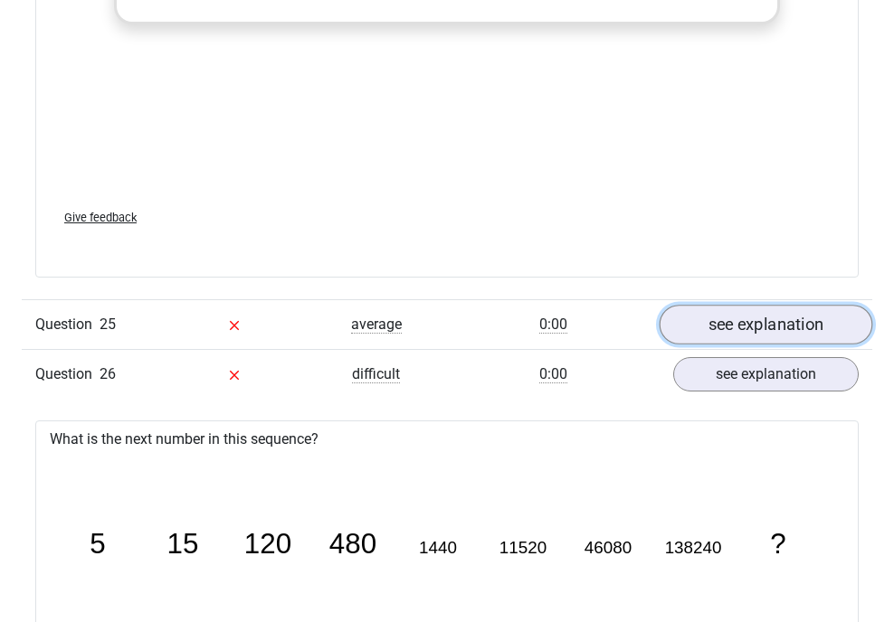
click at [724, 308] on link "see explanation" at bounding box center [765, 325] width 213 height 40
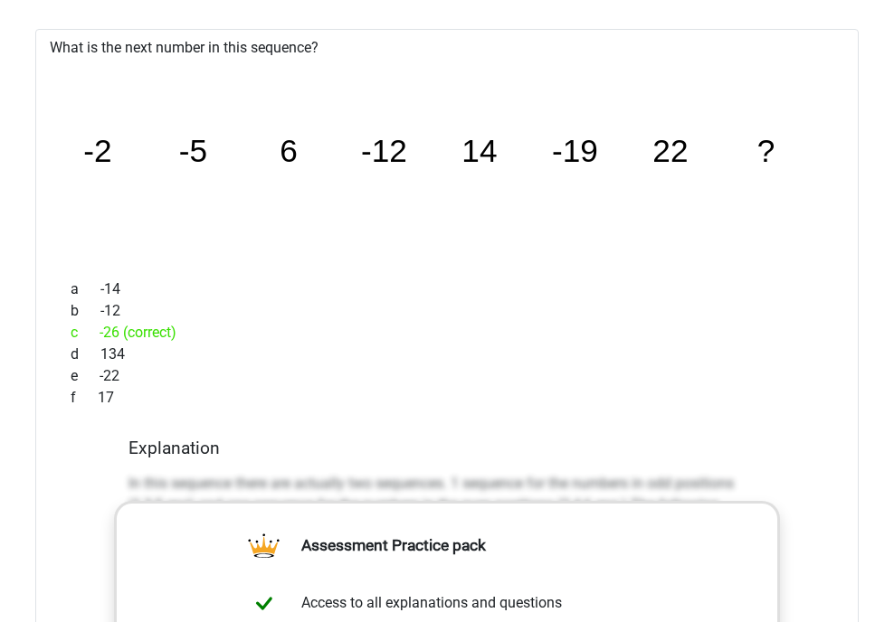
scroll to position [4794, 0]
